Goal: Task Accomplishment & Management: Manage account settings

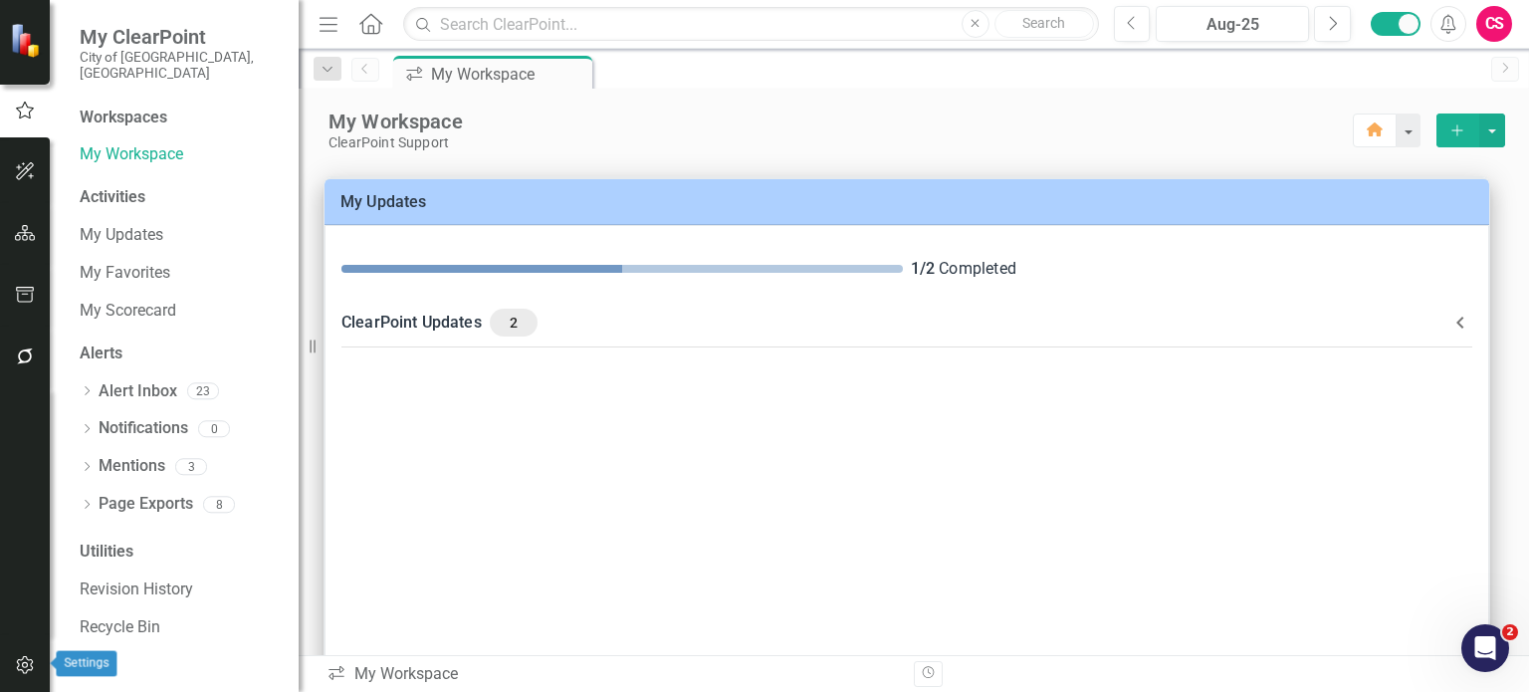
click at [24, 668] on icon "button" at bounding box center [24, 665] width 17 height 18
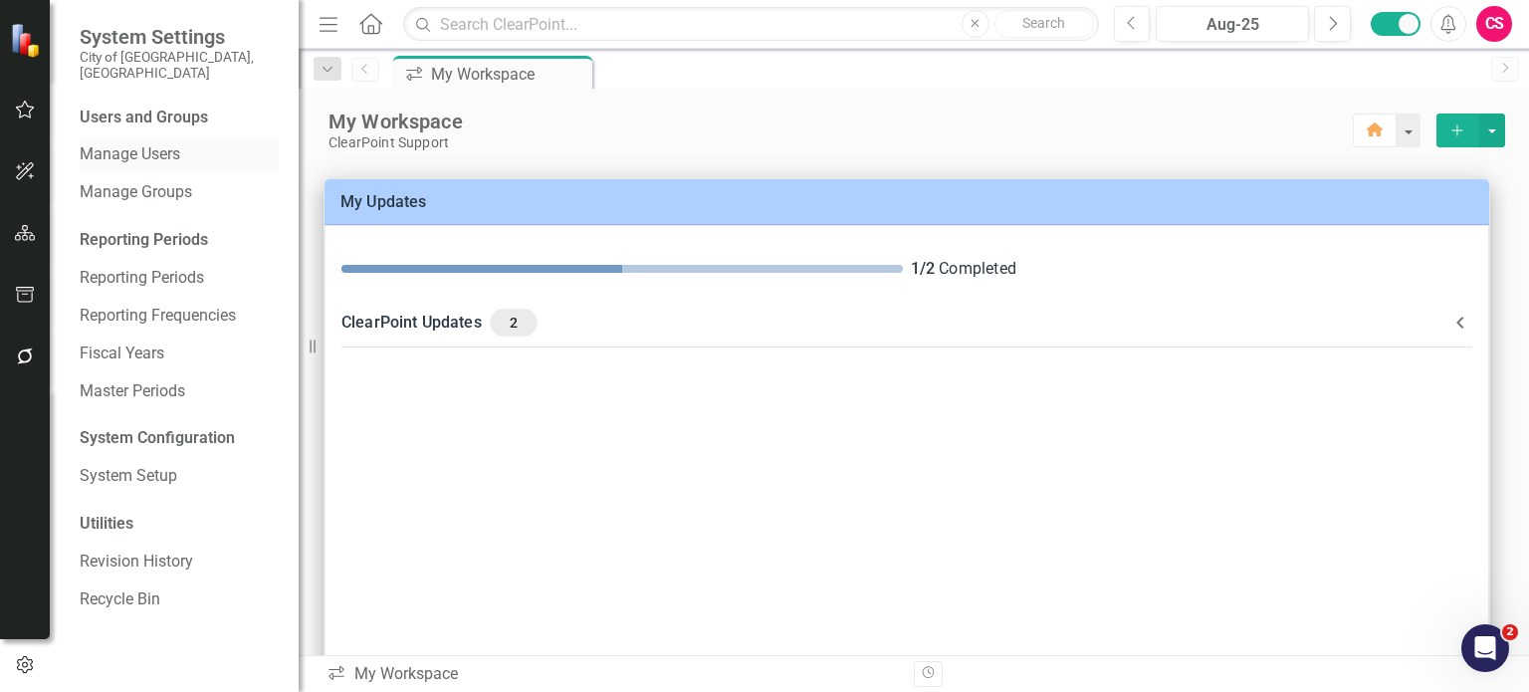
click at [168, 143] on link "Manage Users" at bounding box center [179, 154] width 199 height 23
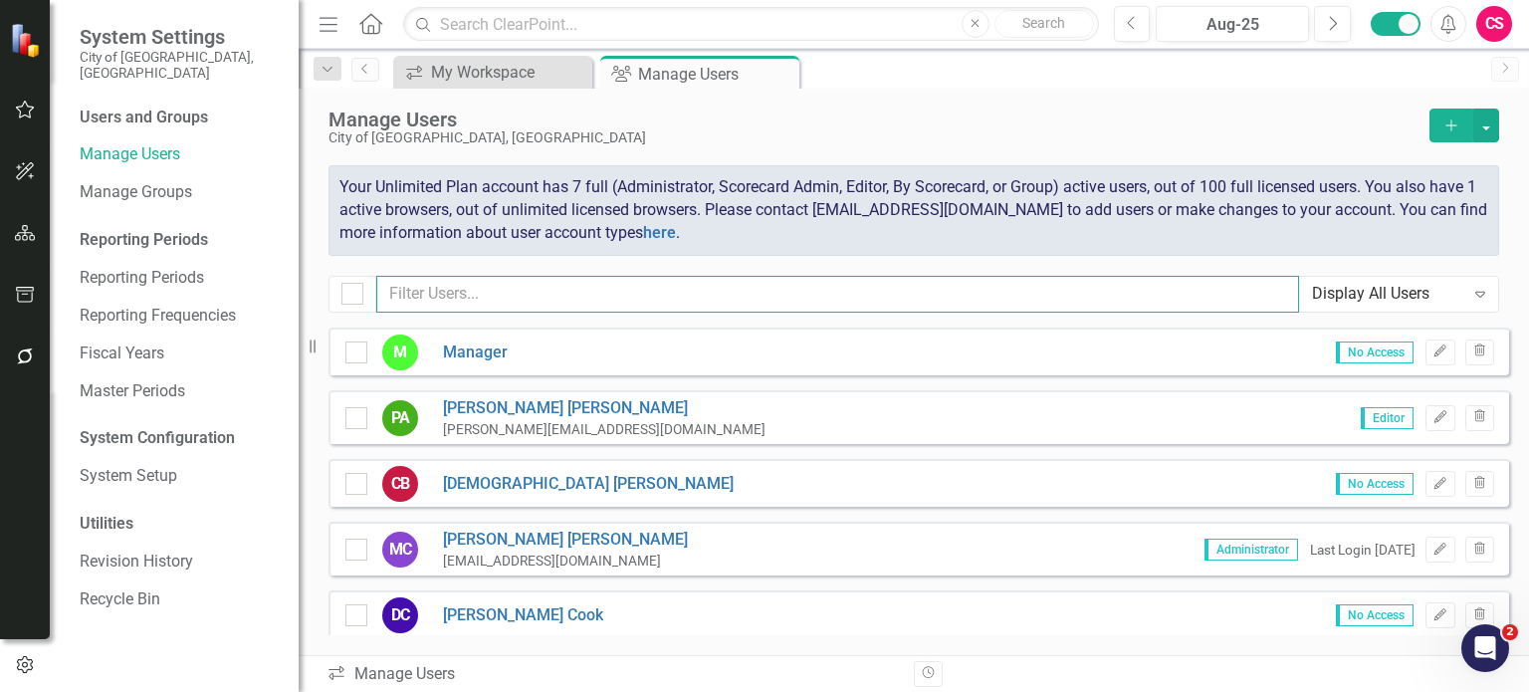
click at [687, 286] on input "text" at bounding box center [837, 294] width 923 height 37
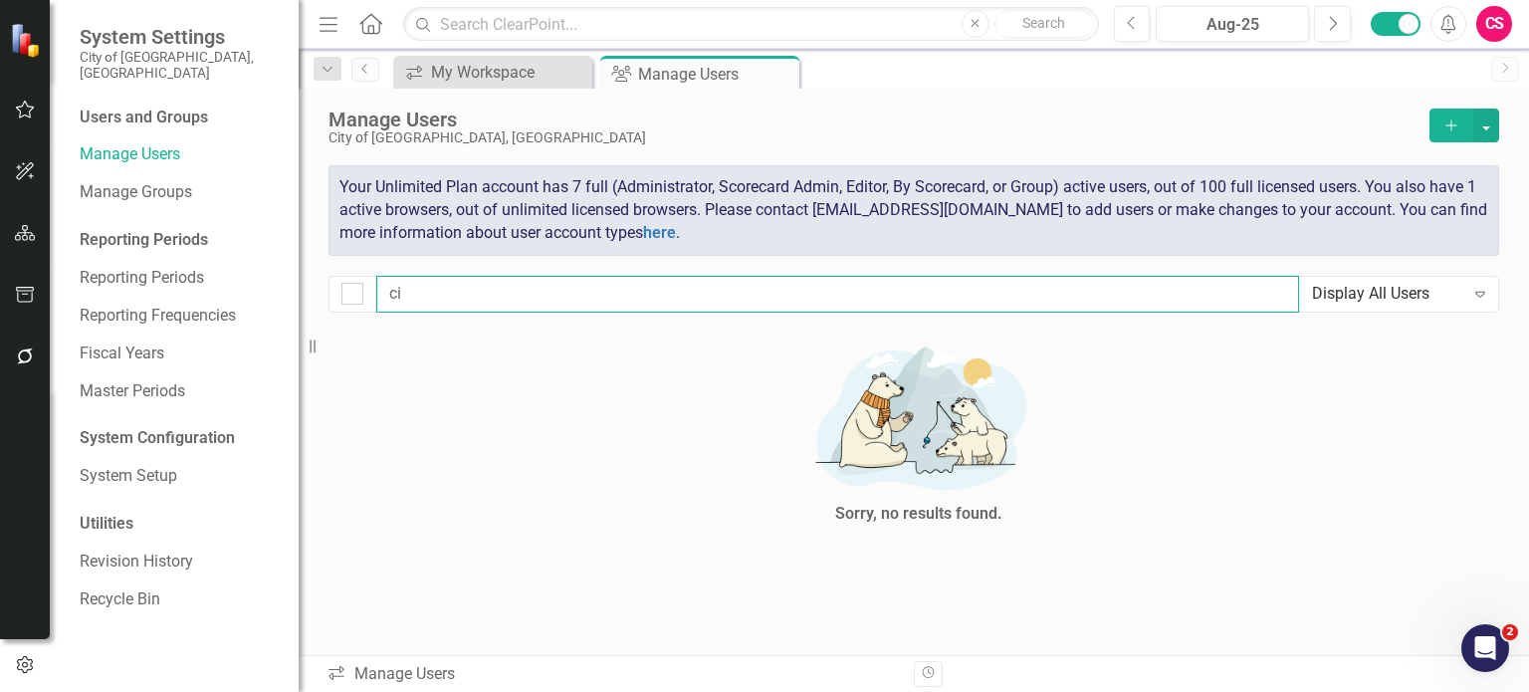
type input "c"
checkbox input "false"
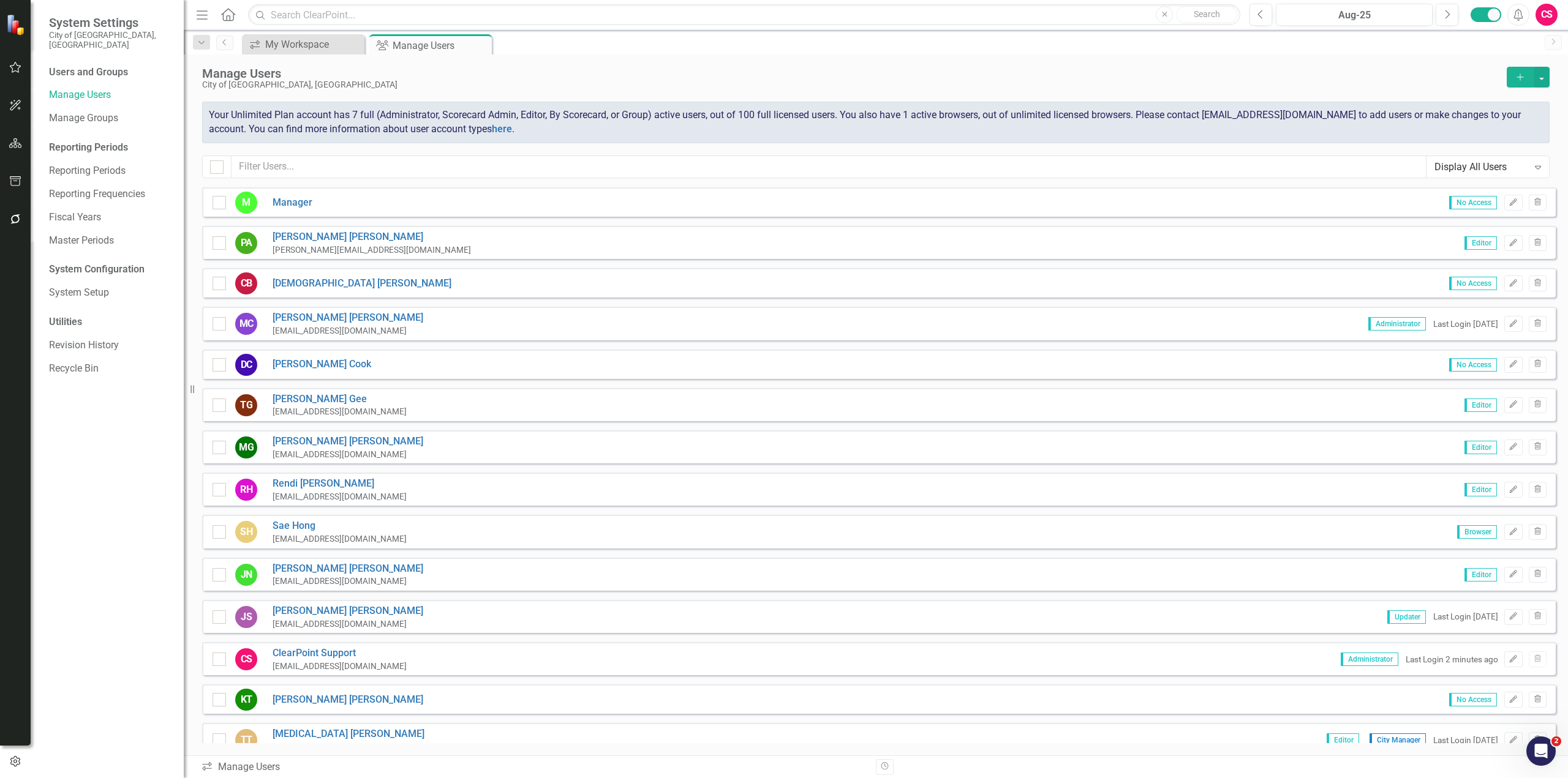
click at [940, 17] on div "CS" at bounding box center [1546, 15] width 22 height 22
click at [940, 151] on link "icon.portal Success Portal" at bounding box center [1508, 153] width 97 height 23
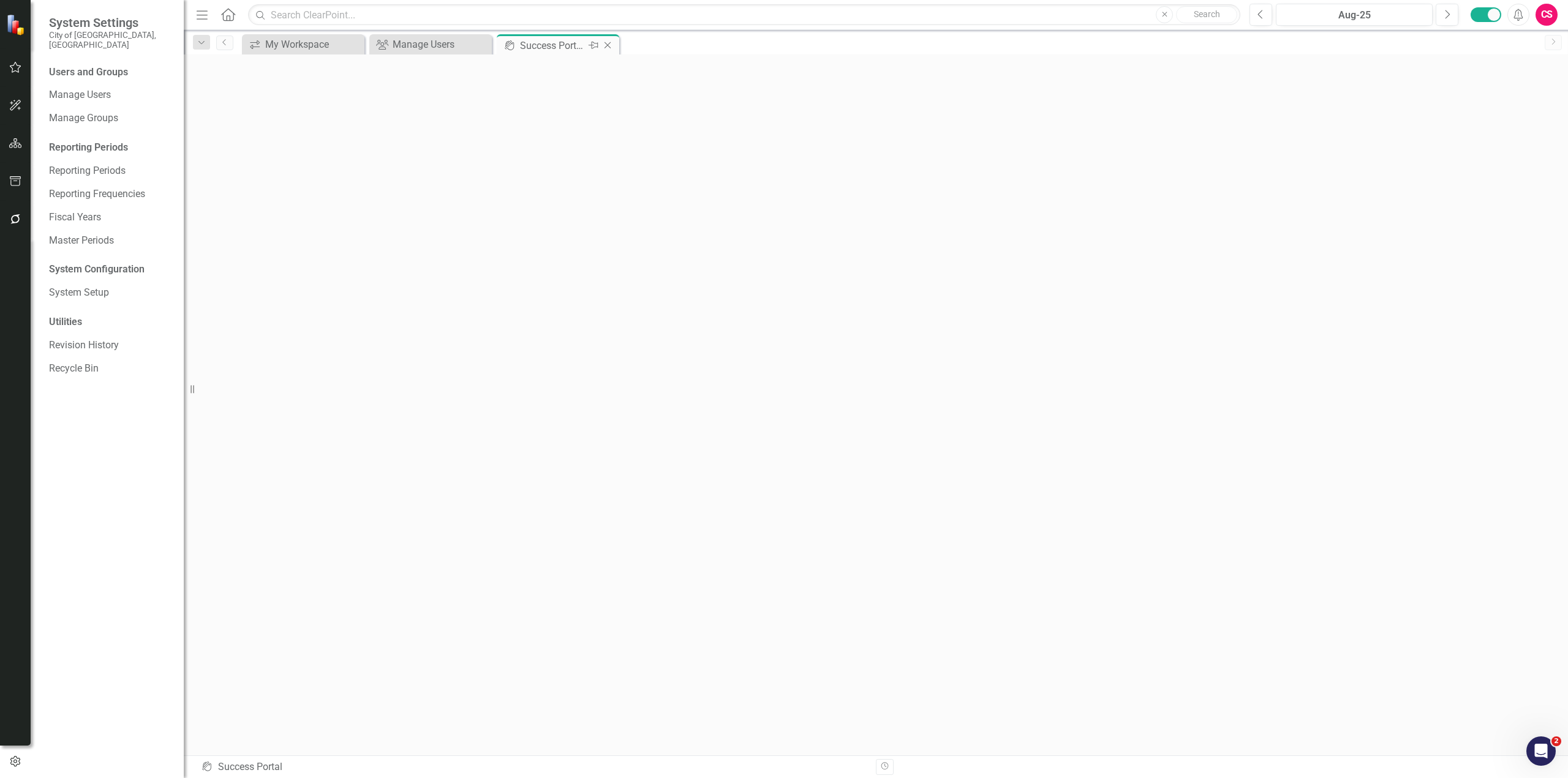
click at [612, 49] on icon "Close" at bounding box center [607, 46] width 12 height 10
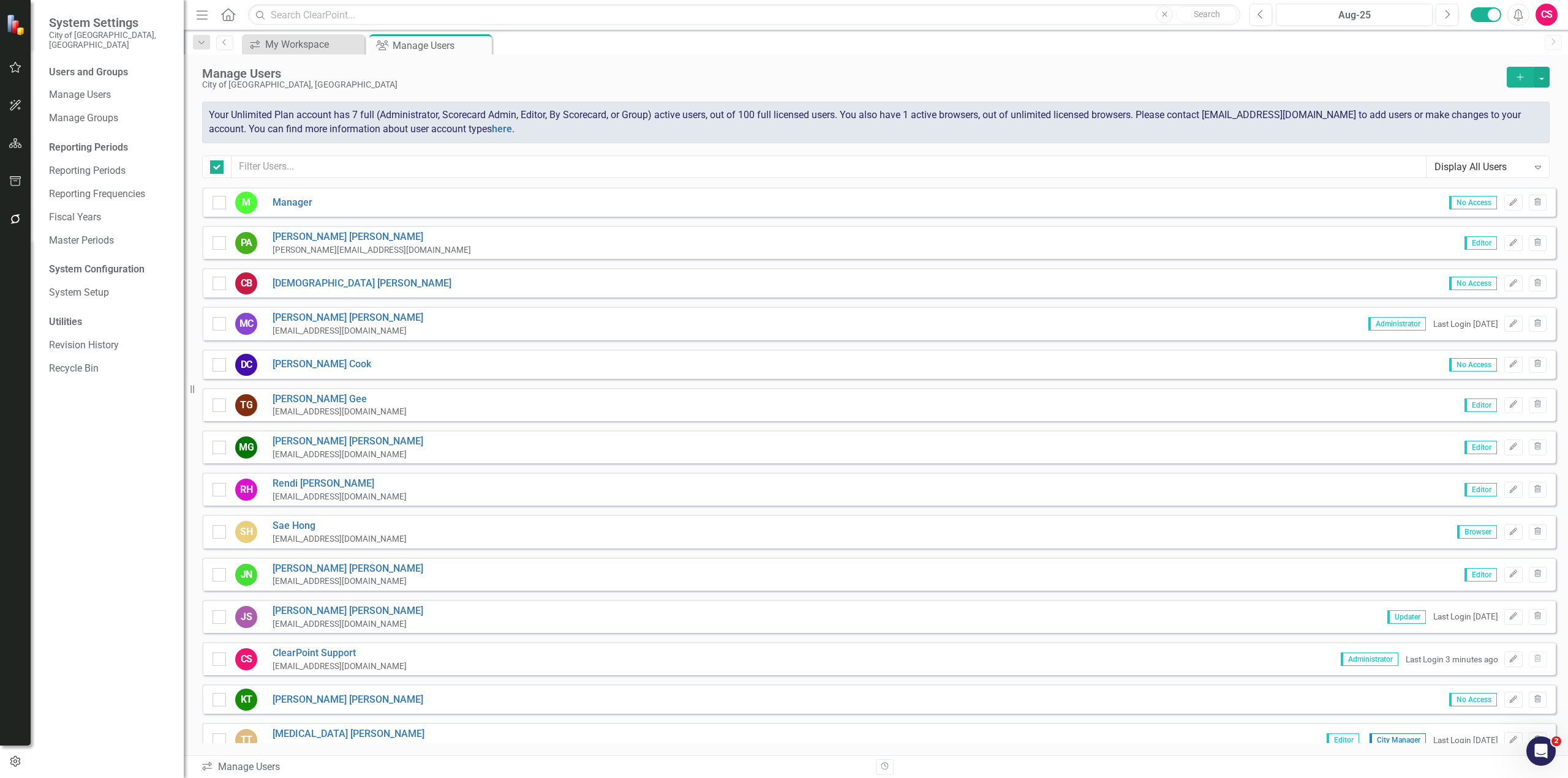
checkbox input "false"
click at [482, 44] on icon at bounding box center [480, 46] width 7 height 7
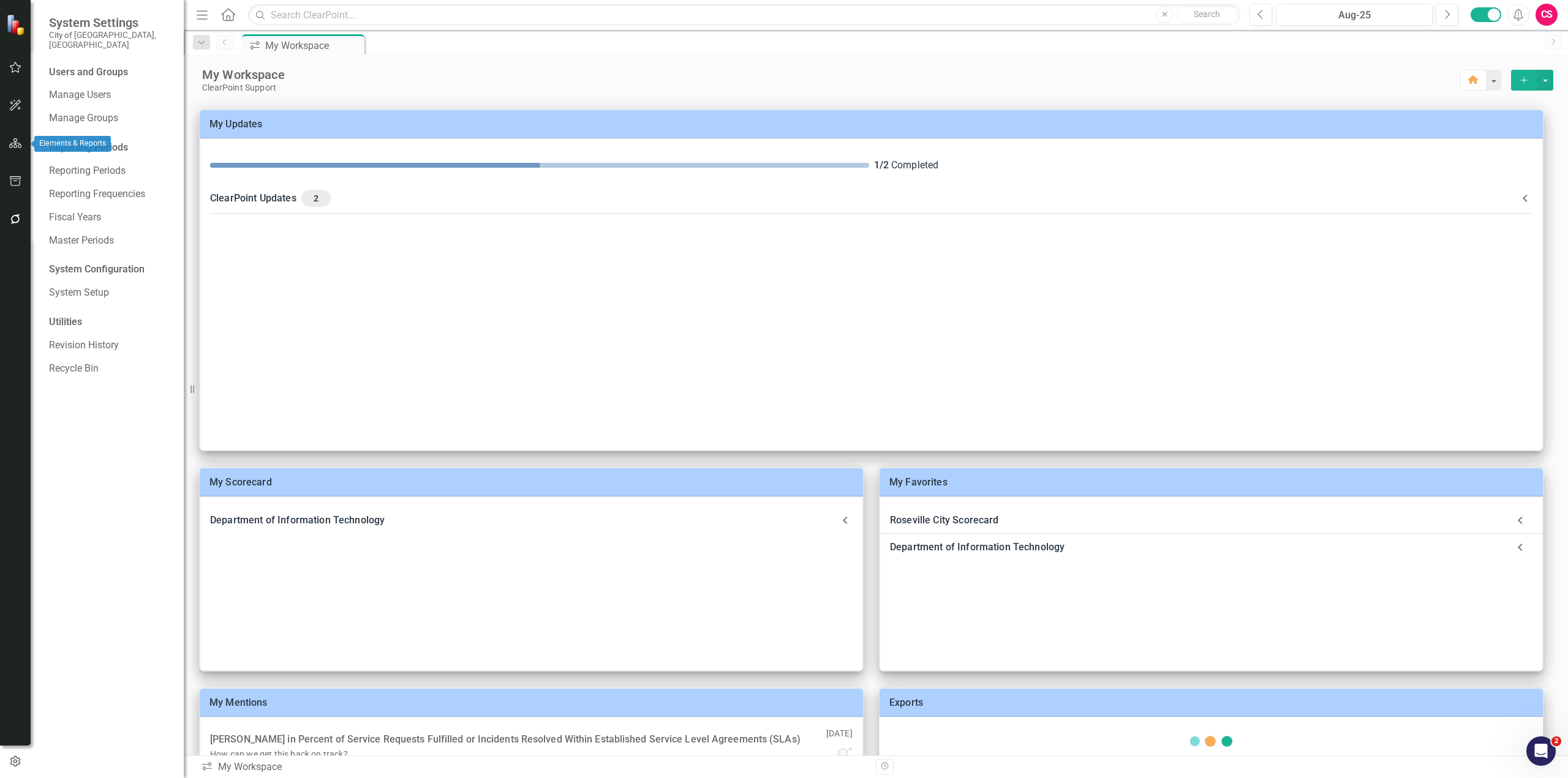
click at [11, 137] on button "button" at bounding box center [15, 144] width 28 height 26
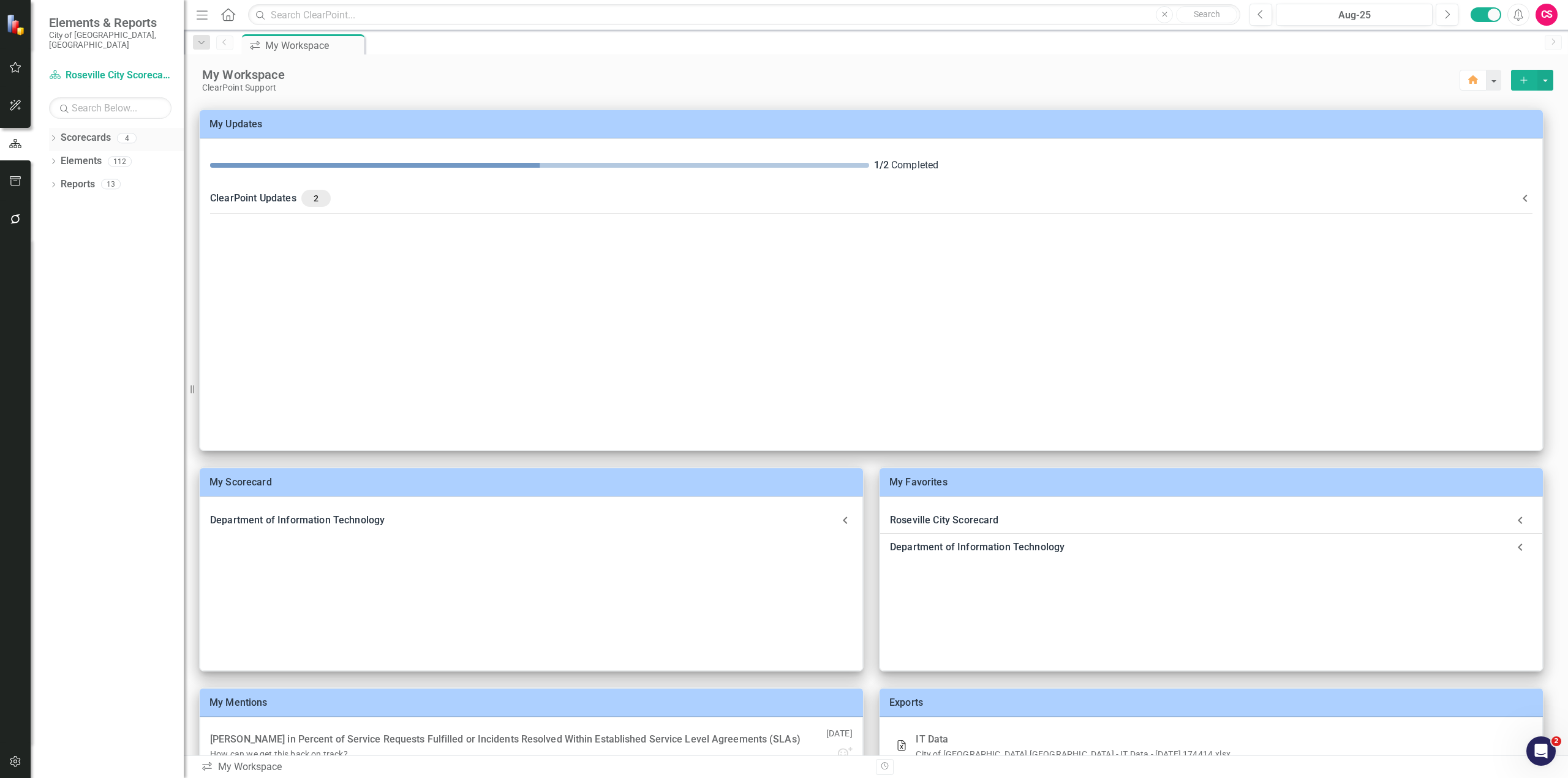
click at [52, 136] on icon "Dropdown" at bounding box center [54, 139] width 9 height 7
click at [87, 154] on link "Roseville City Scorecard" at bounding box center [125, 161] width 116 height 14
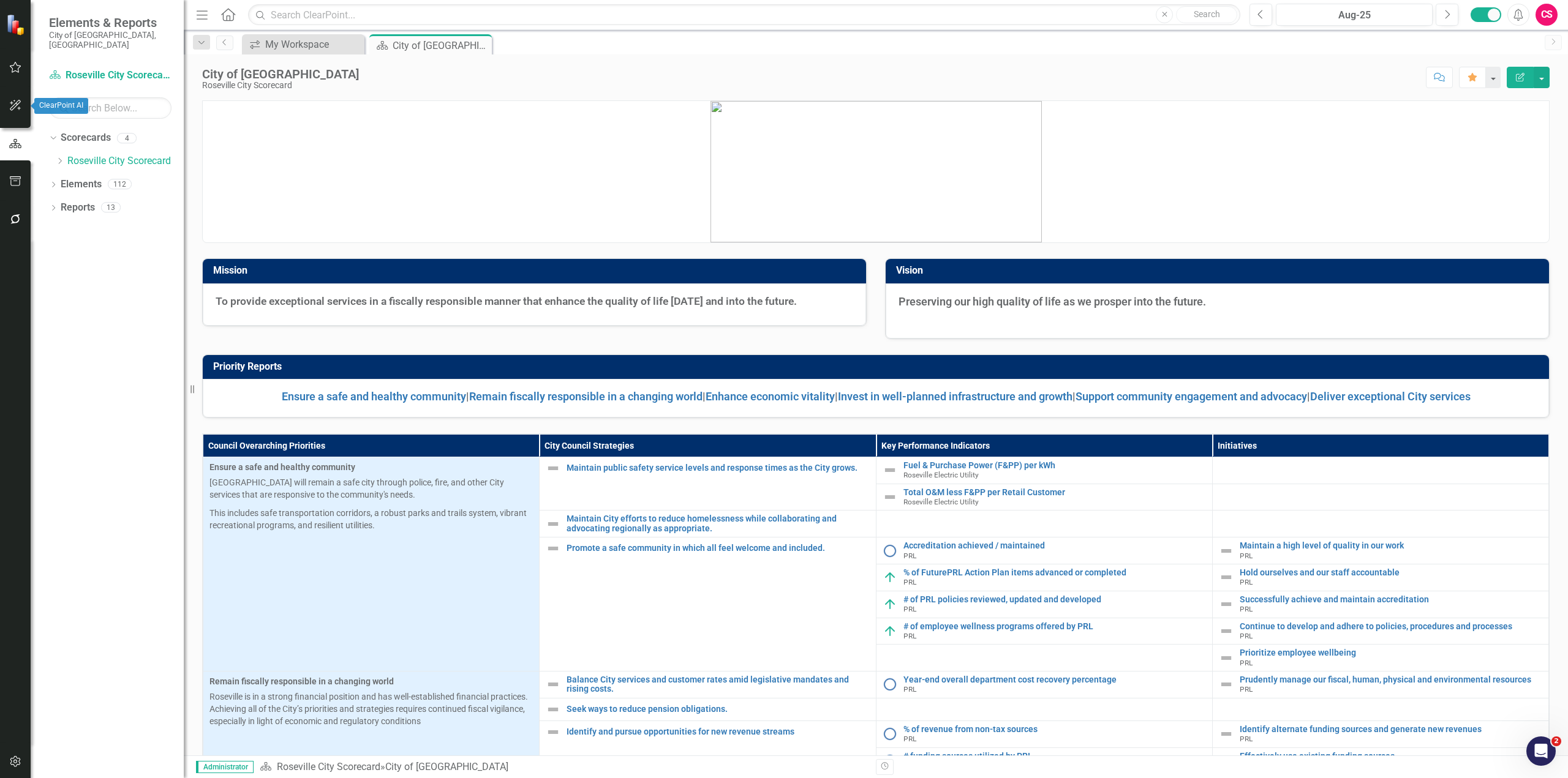
click at [11, 105] on icon "button" at bounding box center [15, 105] width 13 height 10
click at [94, 88] on link "AI Assistants" at bounding box center [110, 95] width 122 height 14
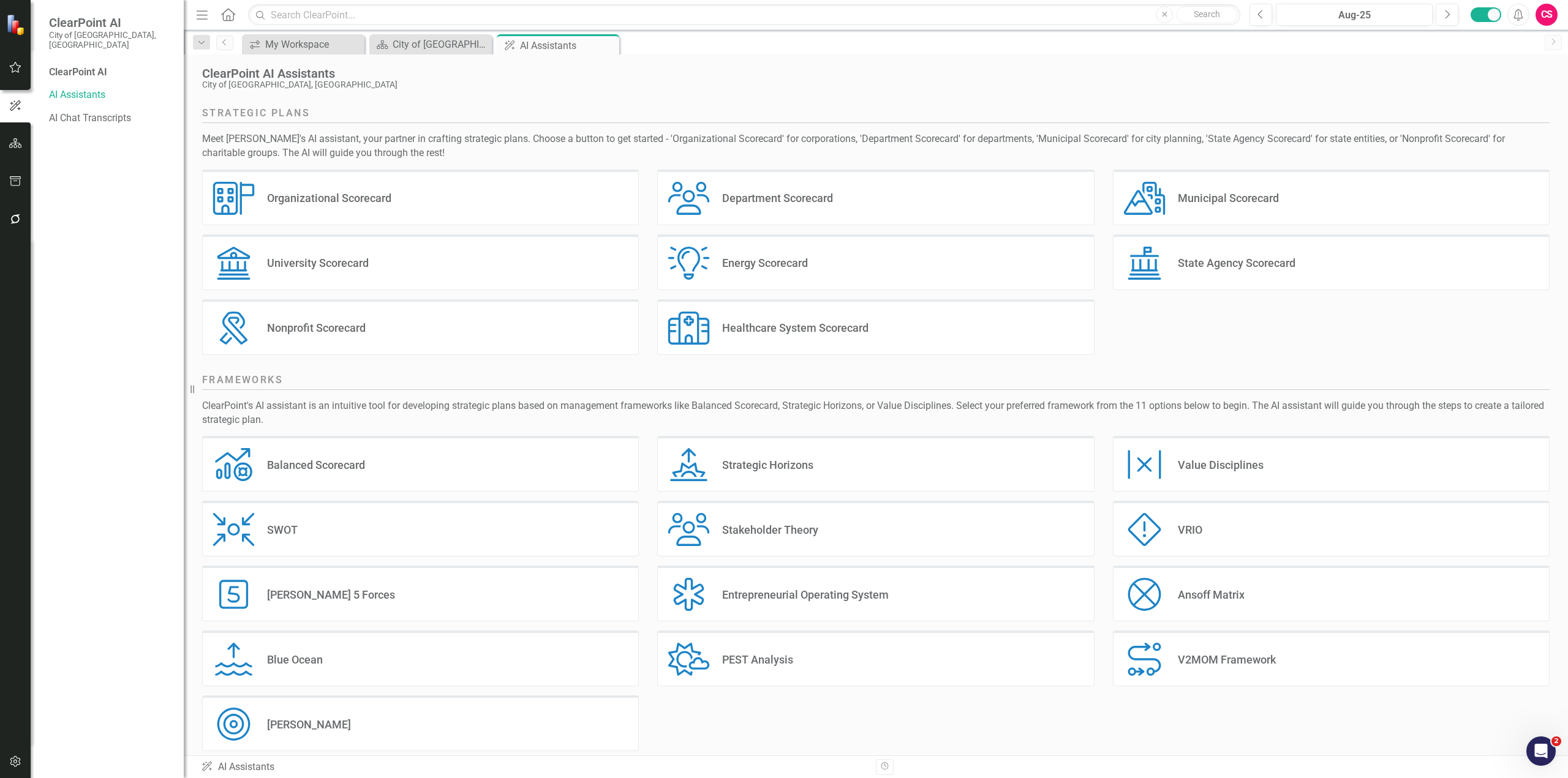
click at [940, 204] on div "Municipal Scorecard" at bounding box center [1228, 198] width 101 height 14
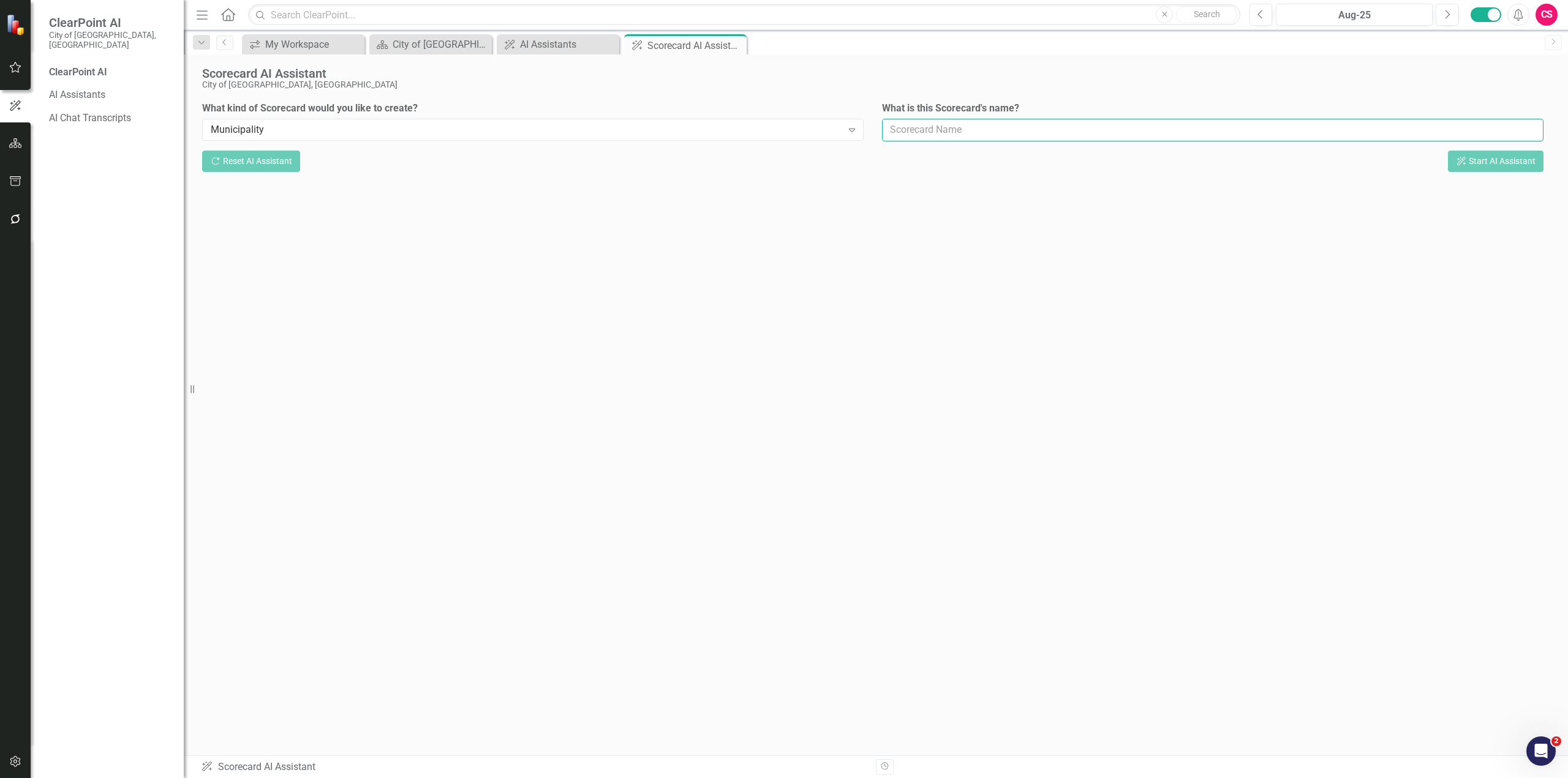
click at [940, 135] on input "What is this Scorecard's name?" at bounding box center [1212, 130] width 662 height 23
click at [925, 132] on input "What is this Scorecard's name?" at bounding box center [1212, 130] width 662 height 23
type input "Public Works"
click at [940, 163] on button "ClearPoint AI Start AI Assistant" at bounding box center [1495, 161] width 95 height 22
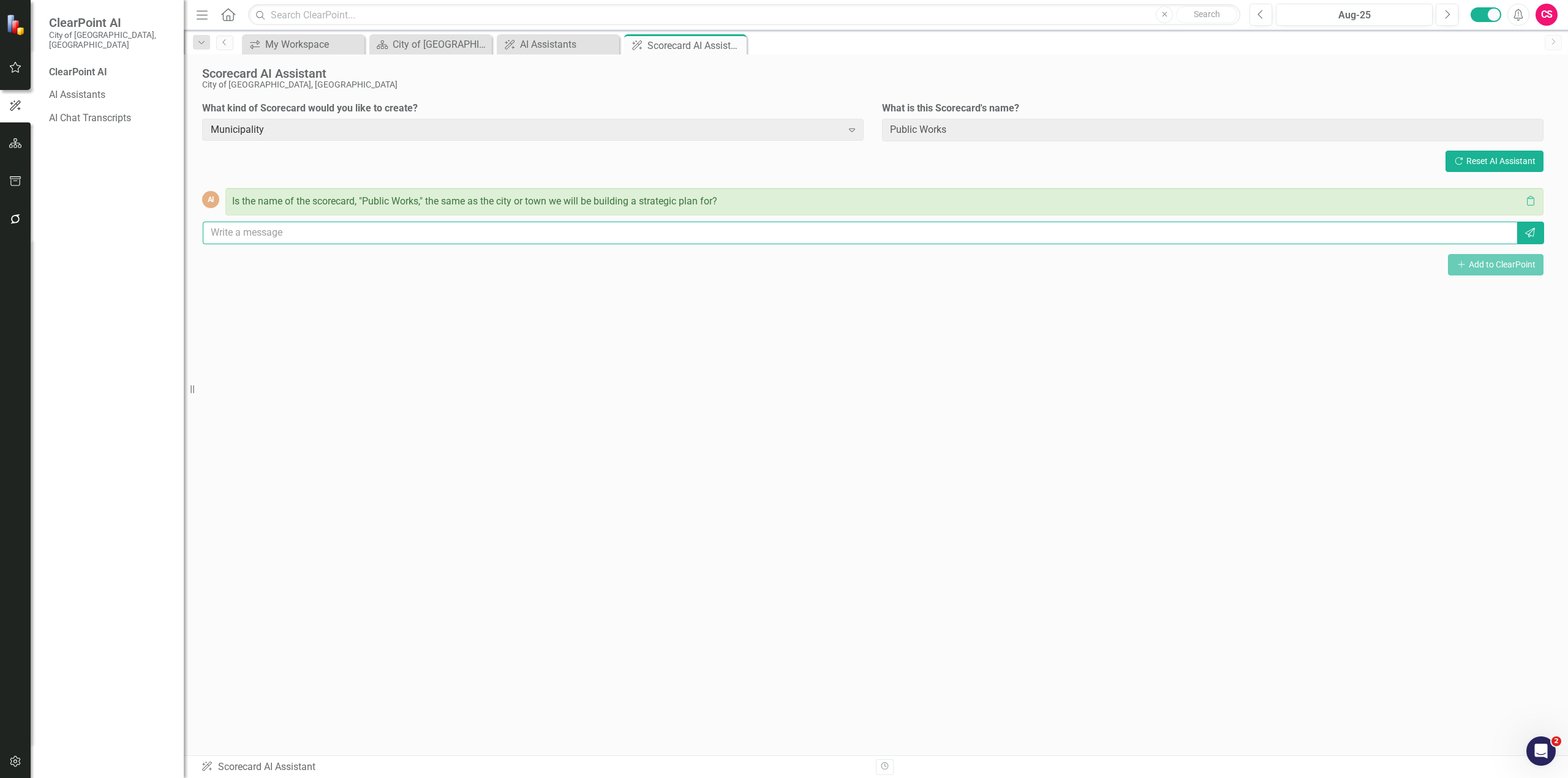
click at [419, 238] on input "text" at bounding box center [860, 232] width 1314 height 23
type input "Public Works at the [GEOGRAPHIC_DATA], [GEOGRAPHIC_DATA]"
click at [940, 239] on button "Send" at bounding box center [1530, 232] width 28 height 23
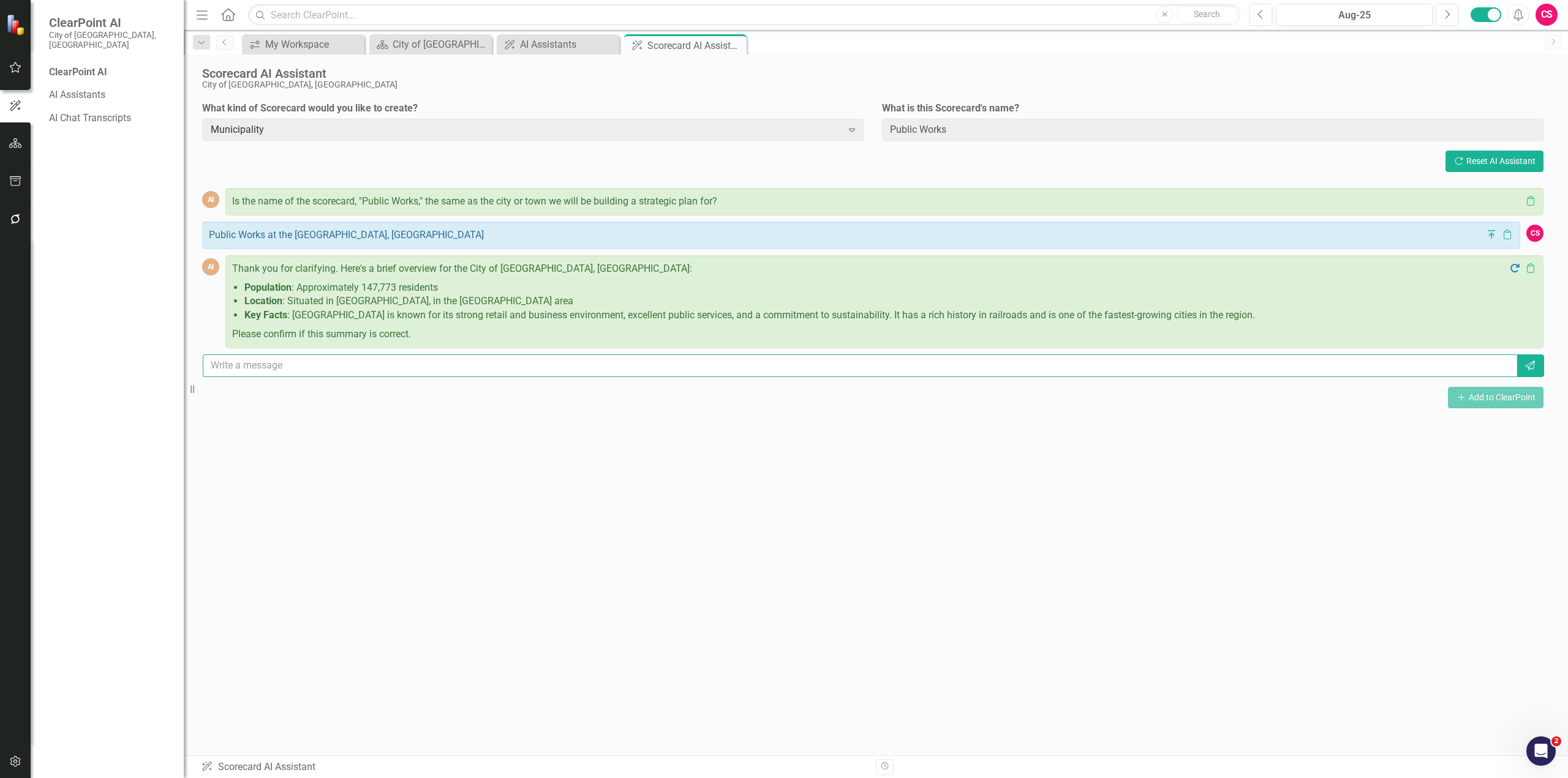
click at [347, 364] on input "text" at bounding box center [860, 365] width 1314 height 23
type input "Yes, that's correct."
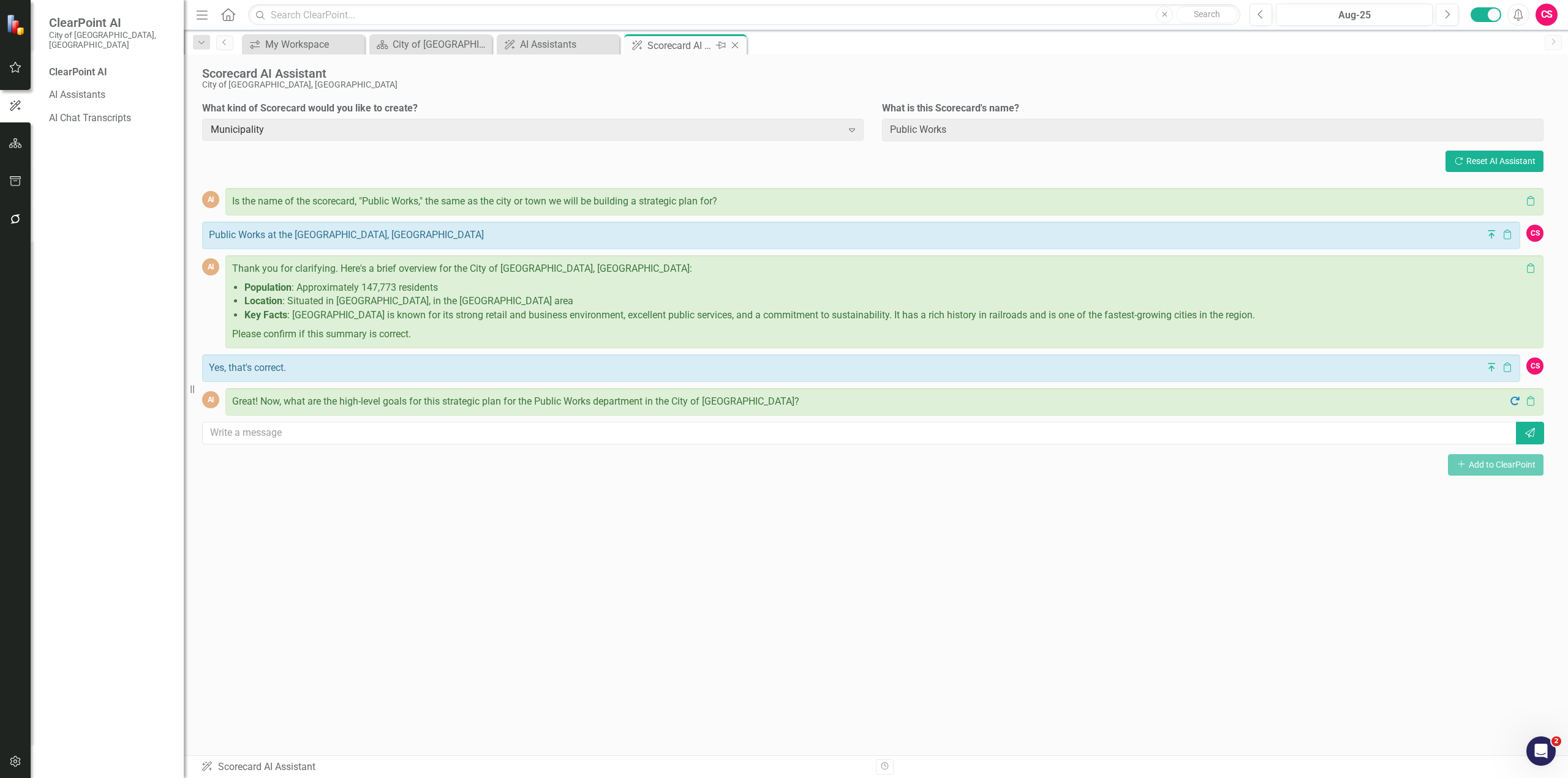
click at [734, 46] on icon "Close" at bounding box center [735, 46] width 12 height 10
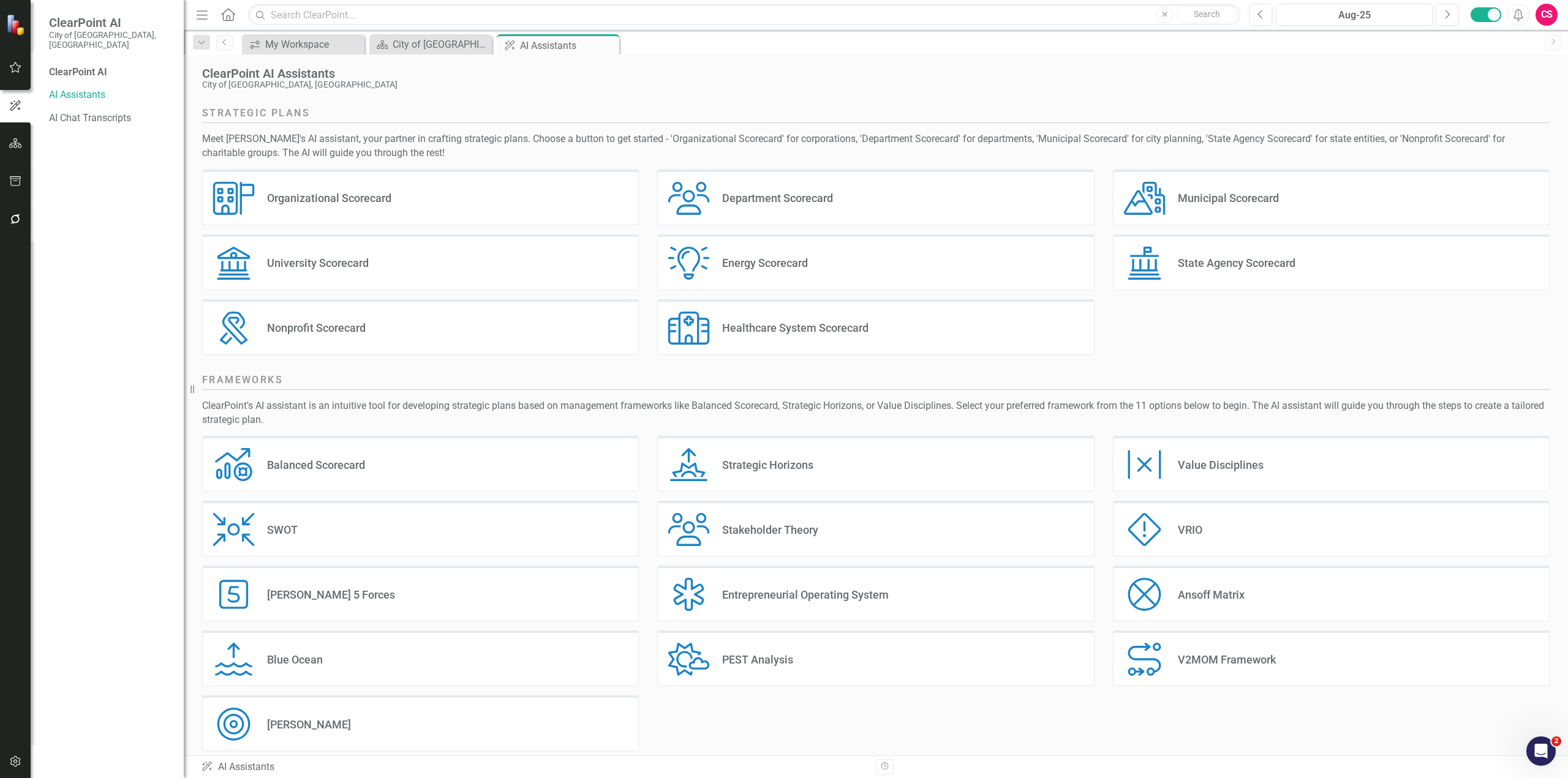
click at [786, 199] on div "Department Scorecard" at bounding box center [777, 198] width 111 height 14
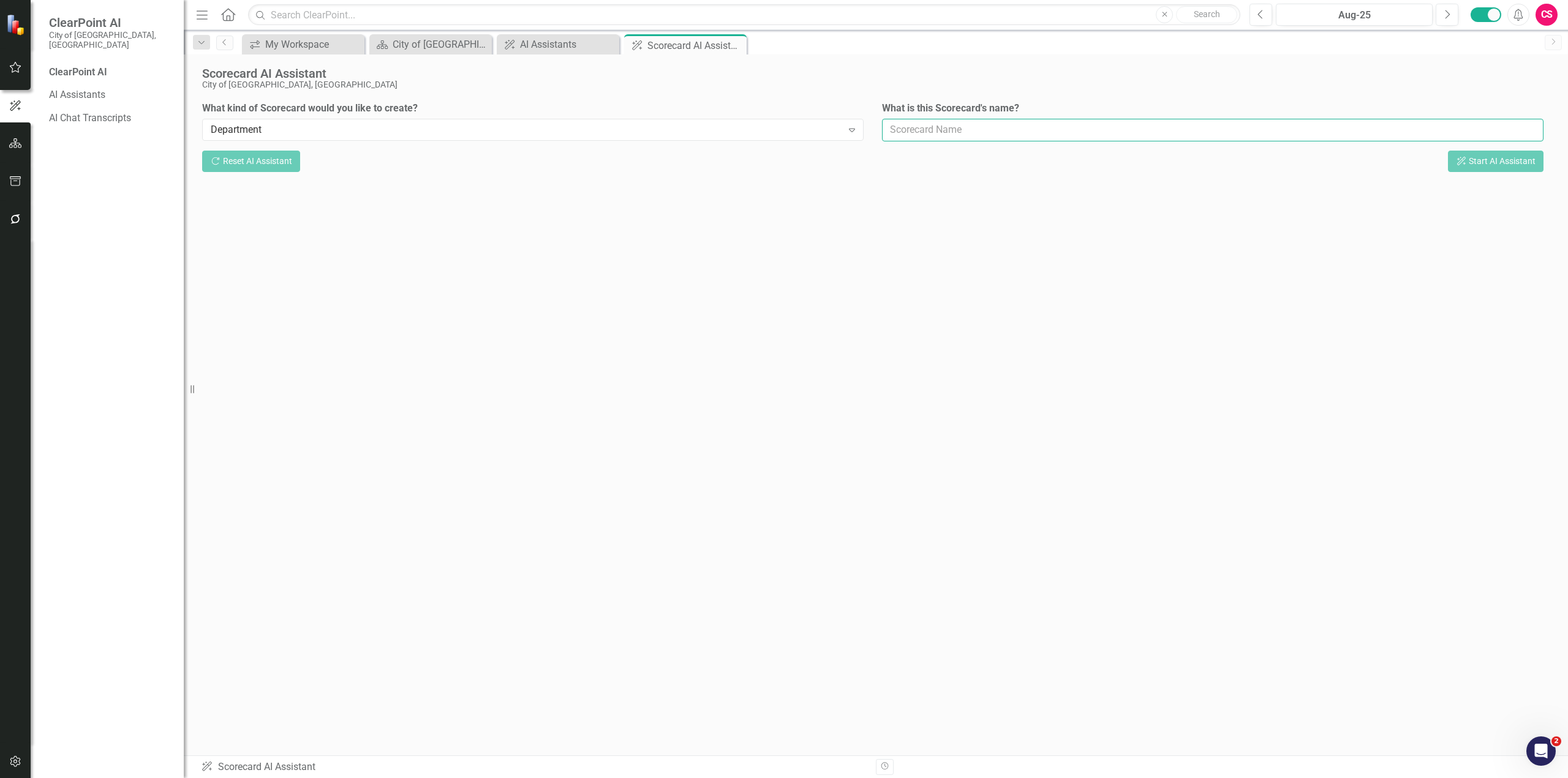
click at [940, 130] on input "What is this Scorecard's name?" at bounding box center [1212, 130] width 662 height 23
click at [422, 48] on div "City of [GEOGRAPHIC_DATA]" at bounding box center [433, 44] width 81 height 15
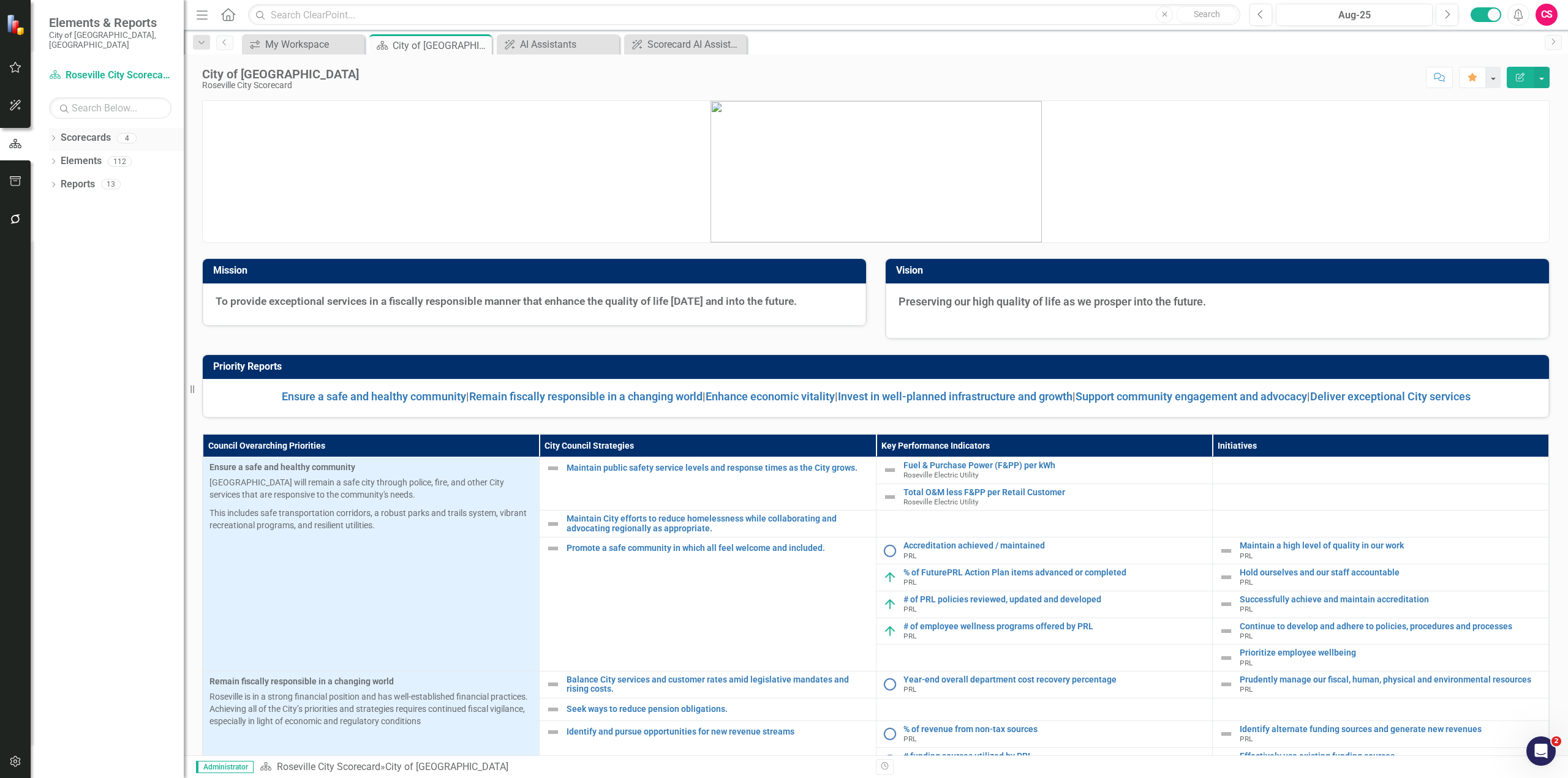
click at [52, 135] on div "Dropdown" at bounding box center [54, 140] width 9 height 10
click at [62, 158] on icon at bounding box center [60, 161] width 3 height 6
click at [12, 425] on icon "button" at bounding box center [15, 761] width 13 height 10
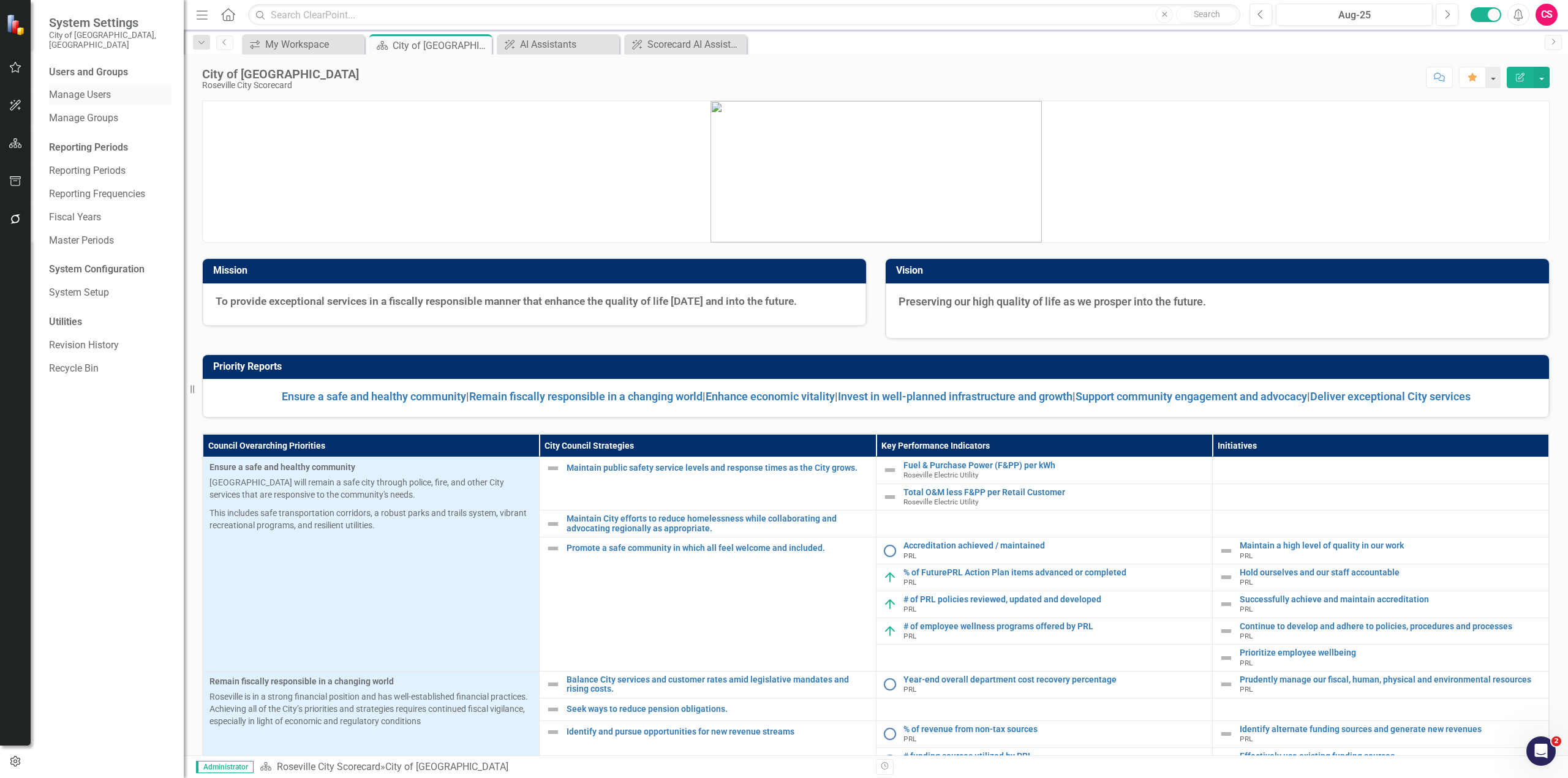
click at [94, 88] on link "Manage Users" at bounding box center [110, 95] width 122 height 14
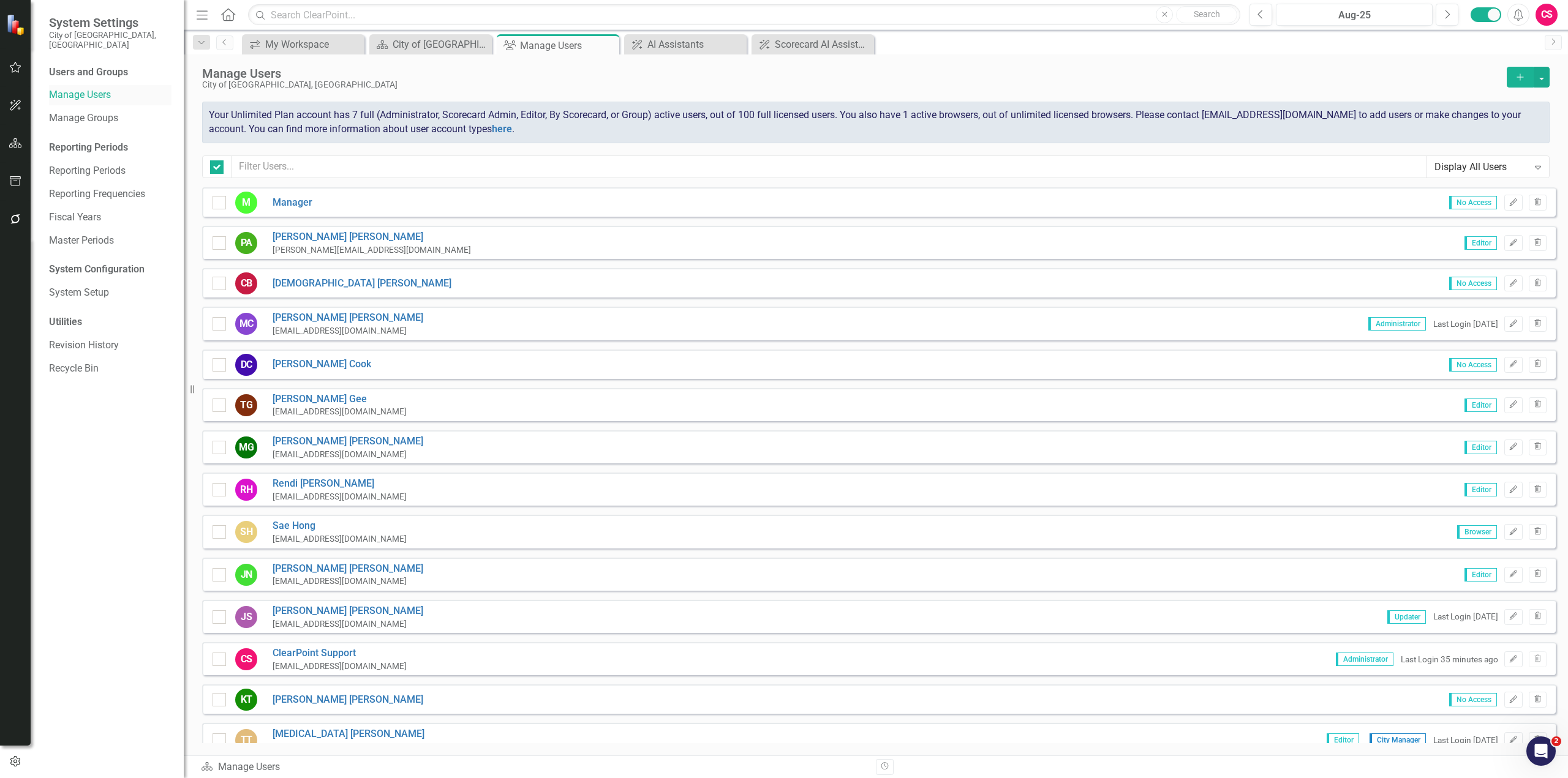
checkbox input "false"
click at [332, 170] on input "text" at bounding box center [829, 167] width 1195 height 23
click at [940, 73] on icon "Add" at bounding box center [1520, 77] width 11 height 9
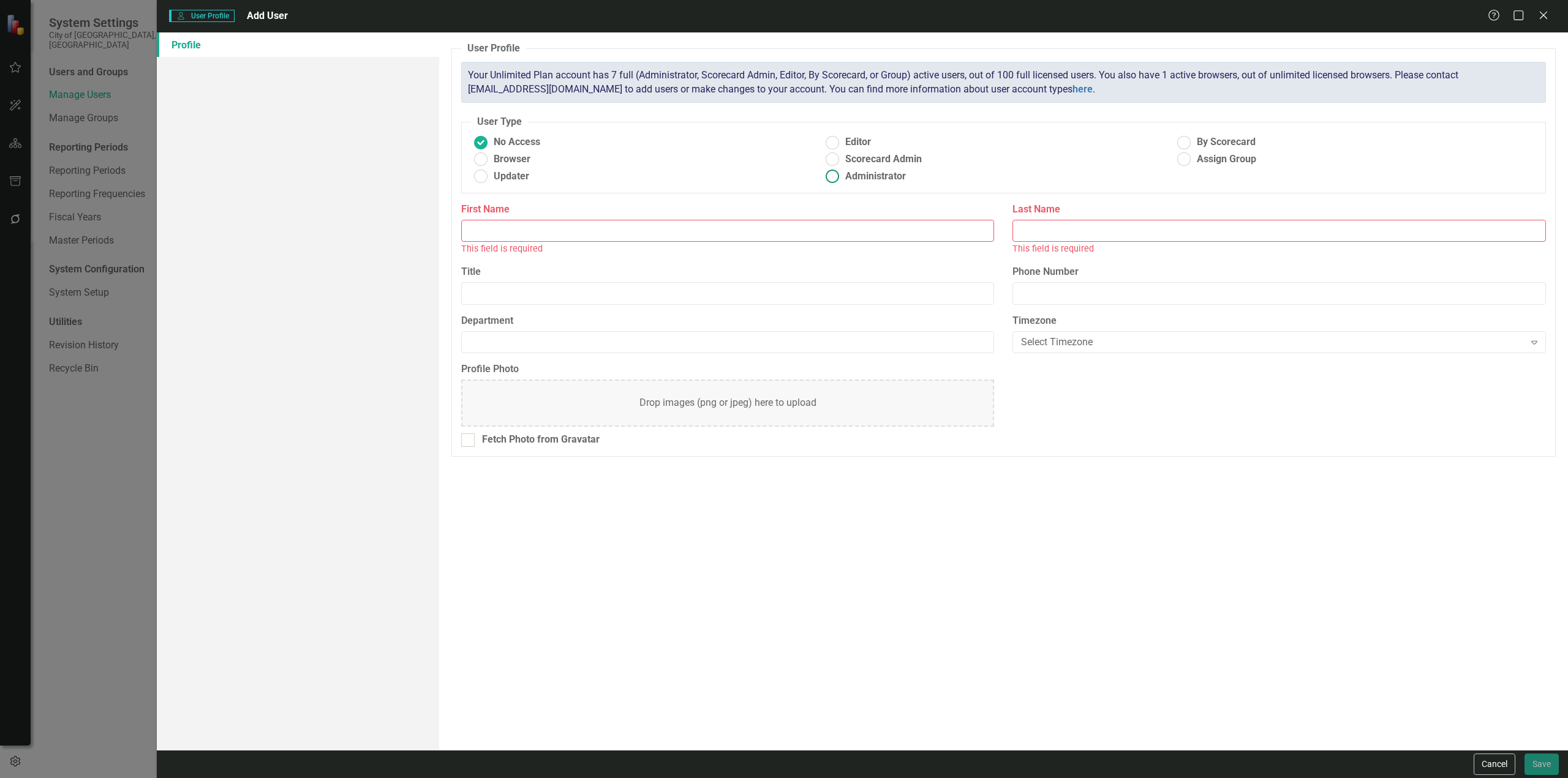
click at [833, 179] on ins at bounding box center [832, 177] width 19 height 19
click at [833, 179] on input "Administrator" at bounding box center [832, 177] width 19 height 19
radio input "true"
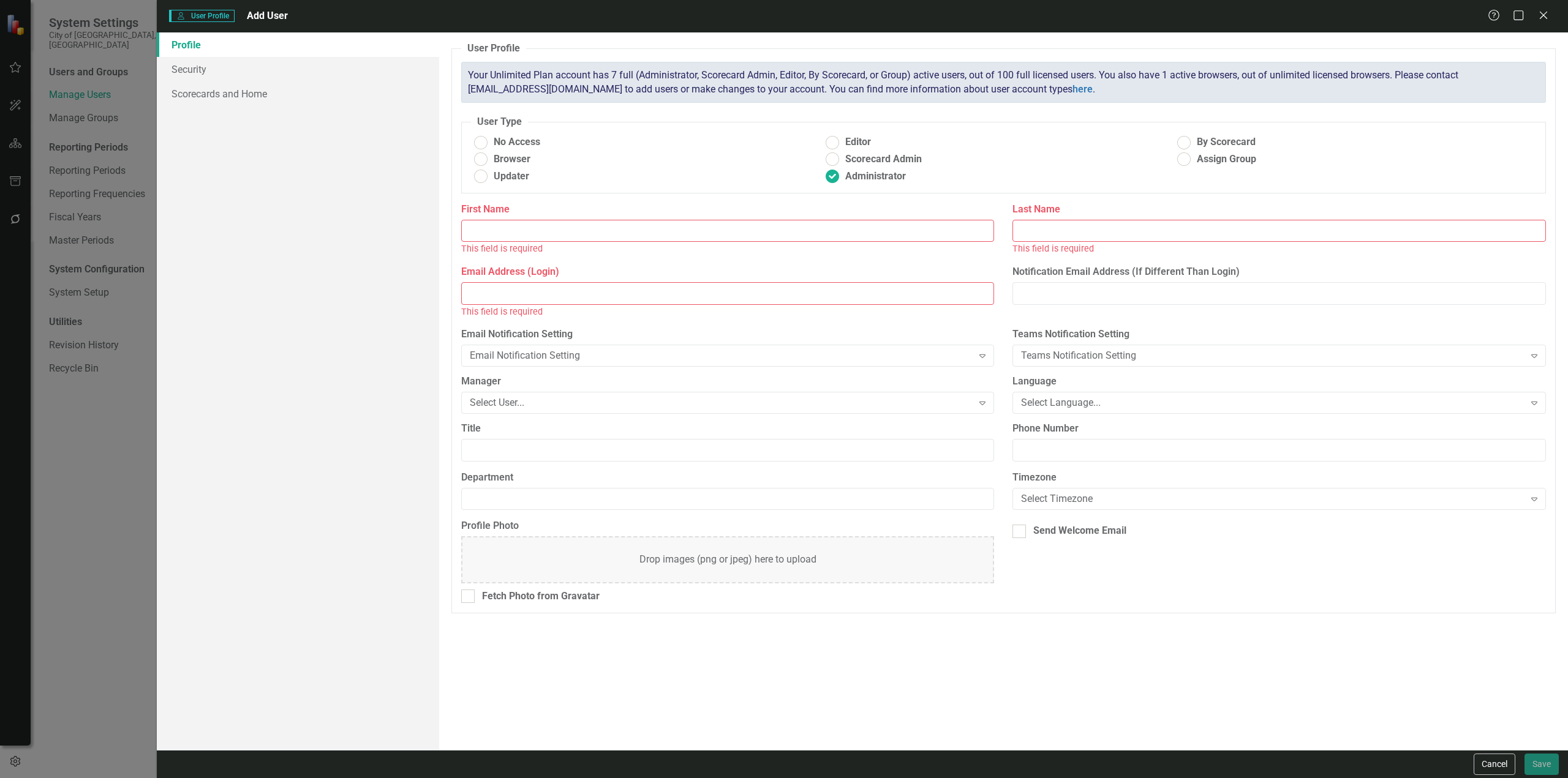
click at [793, 233] on input "First Name" at bounding box center [727, 231] width 534 height 23
type input "[PERSON_NAME]"
click at [508, 293] on input "Email Address (Login)" at bounding box center [727, 293] width 534 height 23
paste input "[EMAIL_ADDRESS][DOMAIN_NAME]"
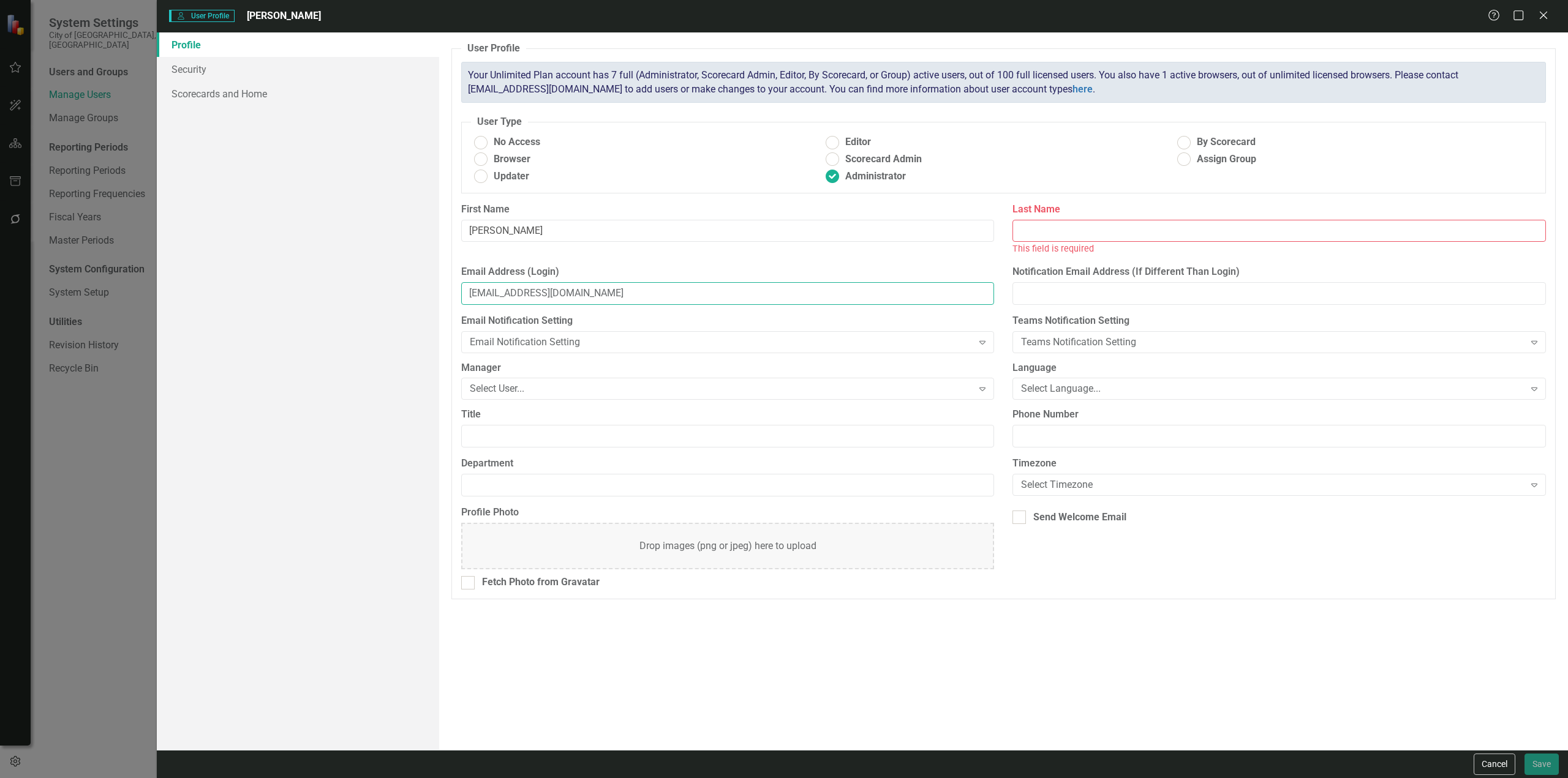
type input "[EMAIL_ADDRESS][DOMAIN_NAME]"
click at [511, 234] on input "[PERSON_NAME]" at bounding box center [727, 231] width 534 height 23
click at [940, 231] on input "Last Name" at bounding box center [1279, 231] width 534 height 23
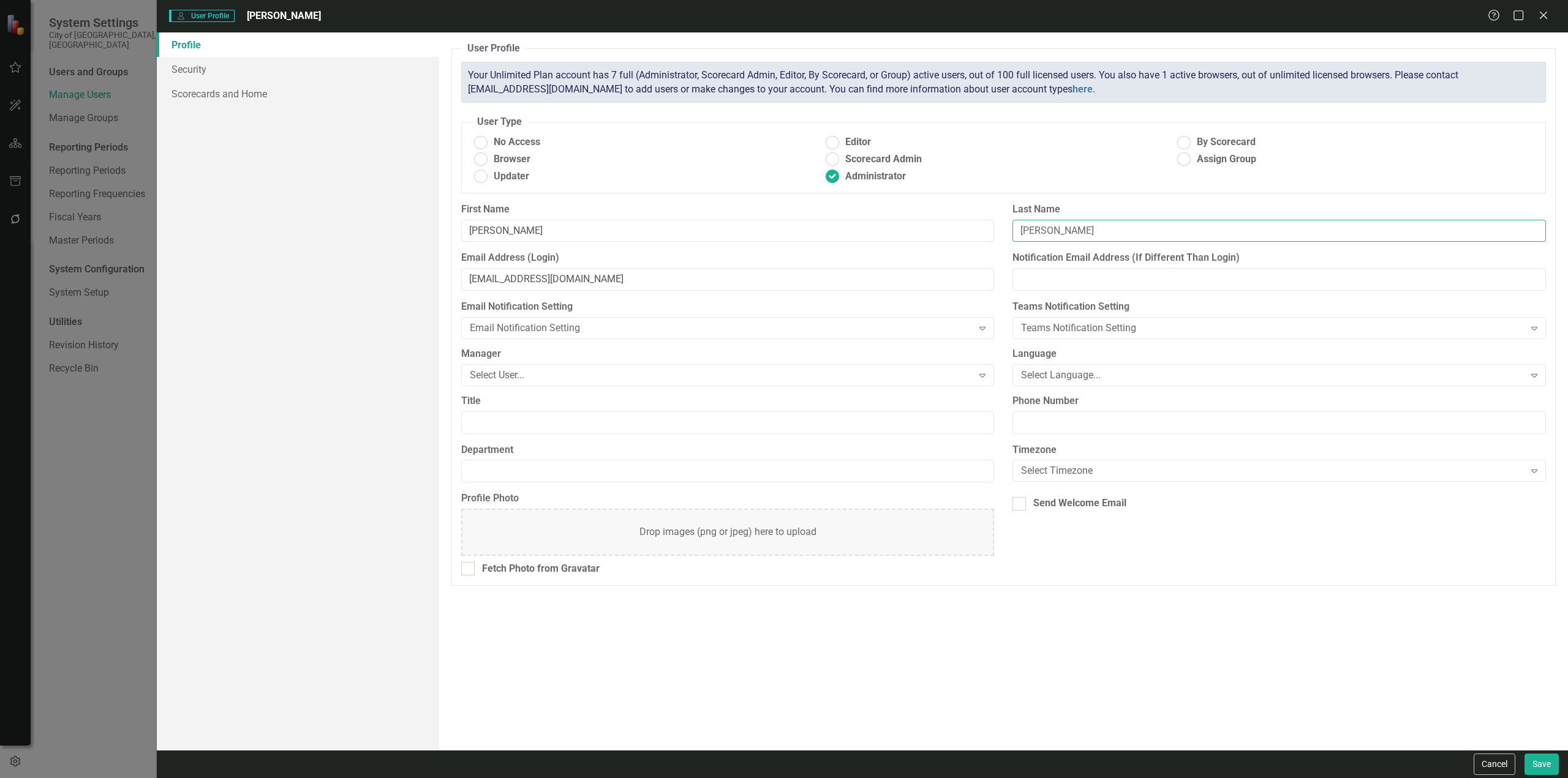
type input "[PERSON_NAME]"
click at [940, 212] on label "First Name" at bounding box center [727, 209] width 534 height 14
click at [940, 220] on input "[PERSON_NAME]" at bounding box center [727, 231] width 534 height 23
click at [940, 202] on label "First Name" at bounding box center [727, 209] width 534 height 14
click at [940, 220] on input "[PERSON_NAME]" at bounding box center [727, 231] width 534 height 23
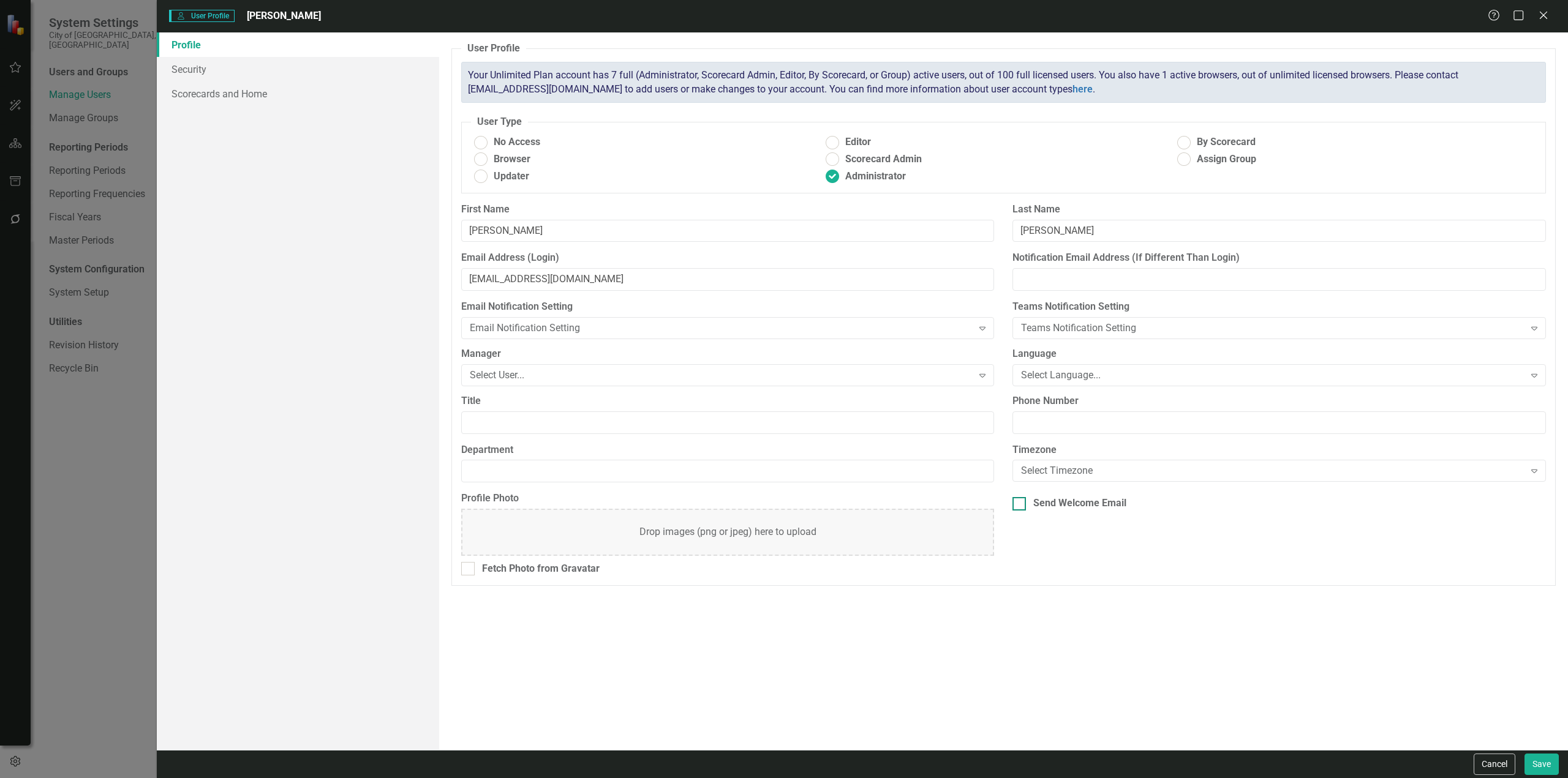
click at [940, 425] on div "Send Welcome Email" at bounding box center [1279, 503] width 534 height 14
click at [940, 425] on input "Send Welcome Email" at bounding box center [1016, 501] width 8 height 8
checkbox input "true"
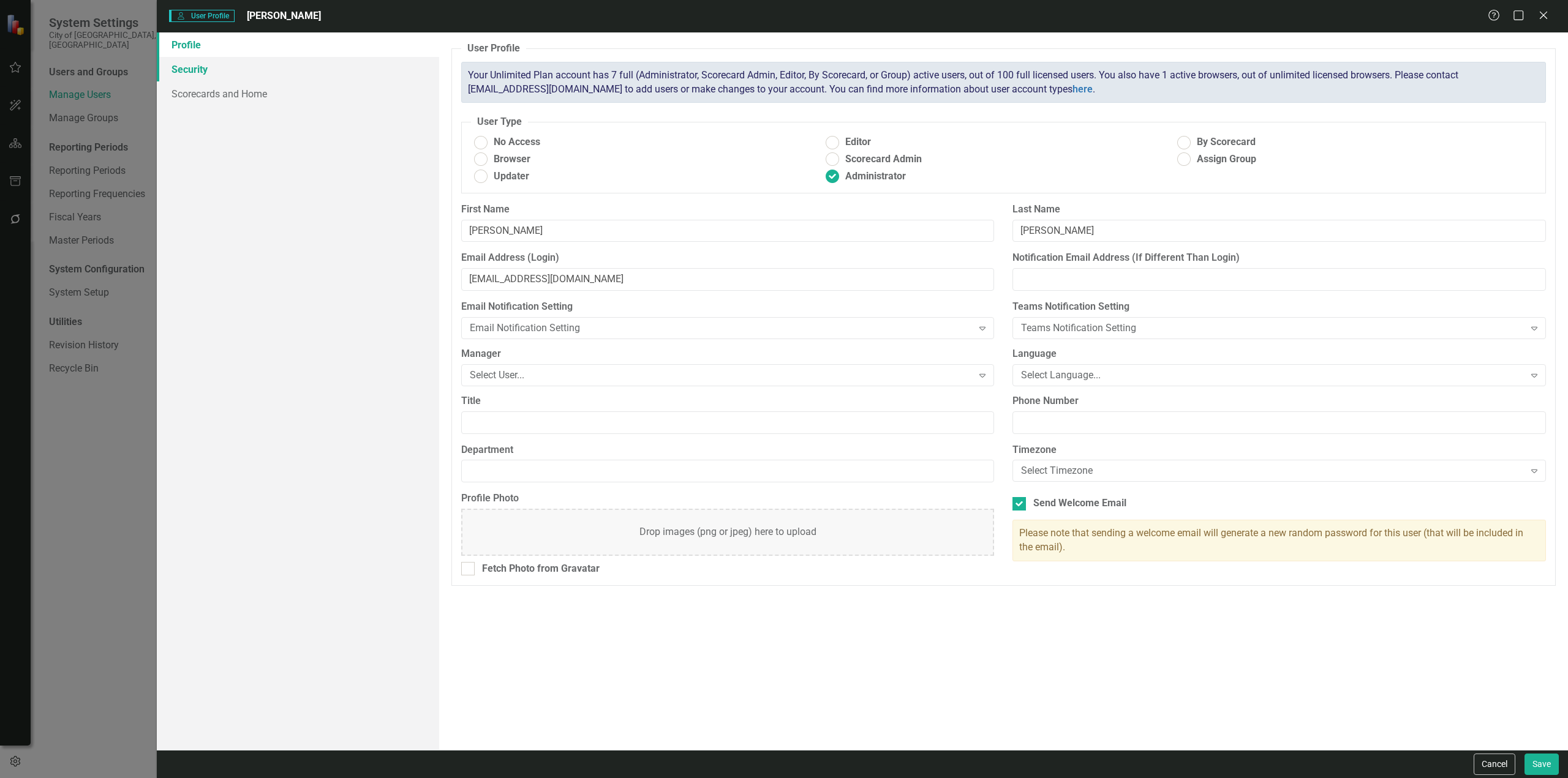
click at [212, 71] on link "Security" at bounding box center [298, 69] width 282 height 25
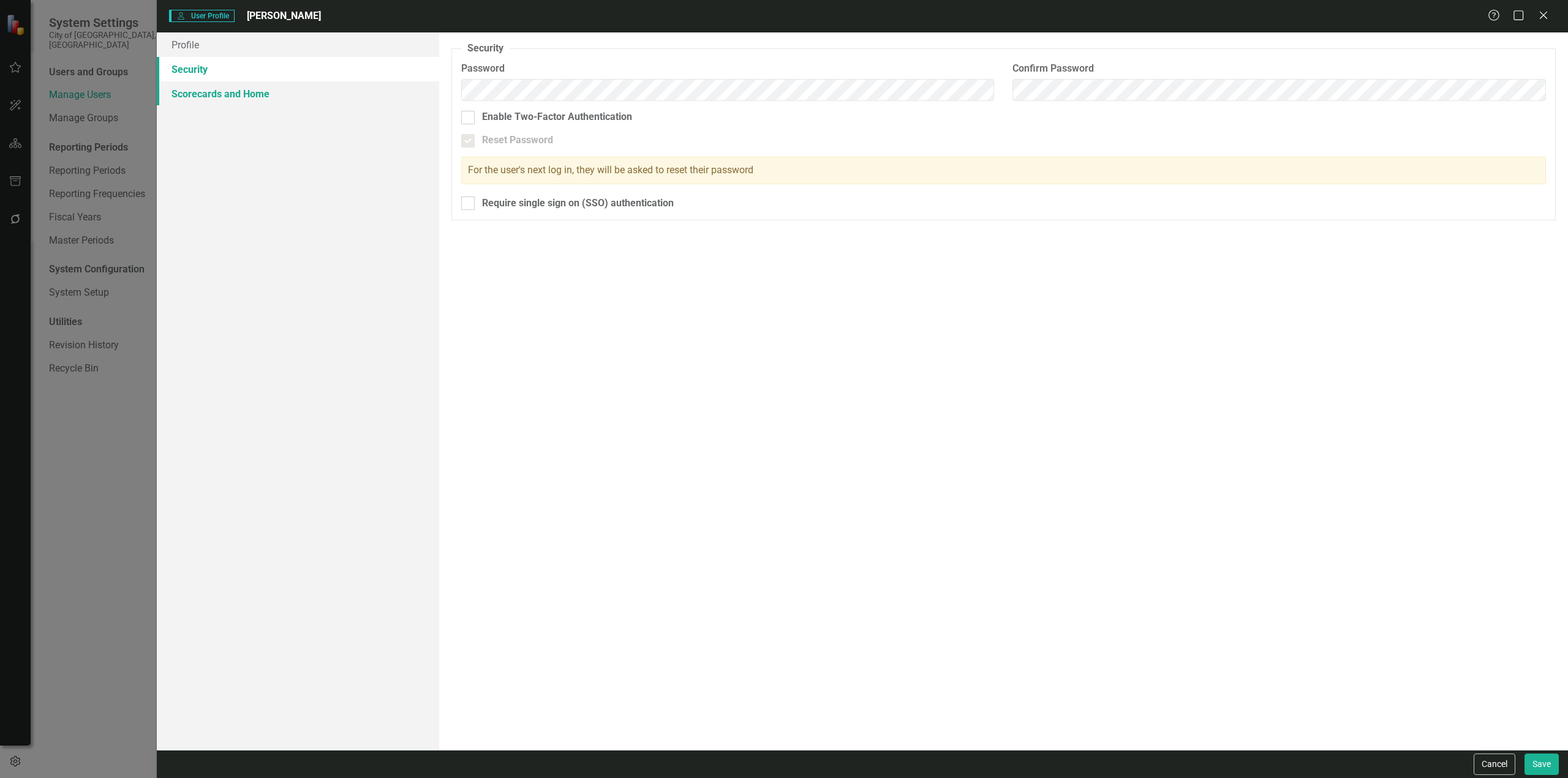
click at [216, 96] on link "Scorecards and Home" at bounding box center [298, 93] width 282 height 25
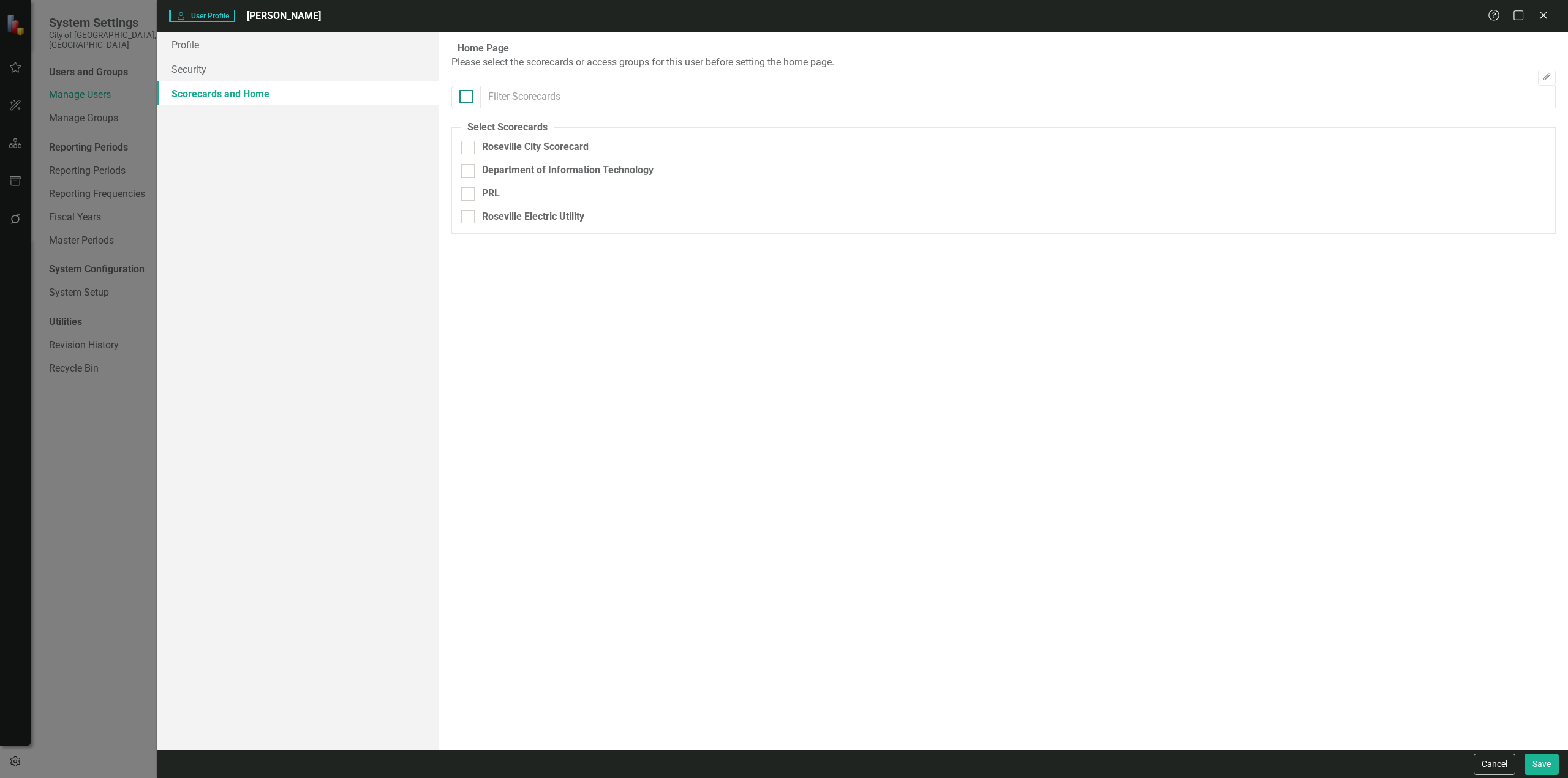
click at [465, 103] on div at bounding box center [466, 97] width 14 height 14
click at [465, 98] on input "checkbox" at bounding box center [463, 93] width 8 height 8
checkbox input "true"
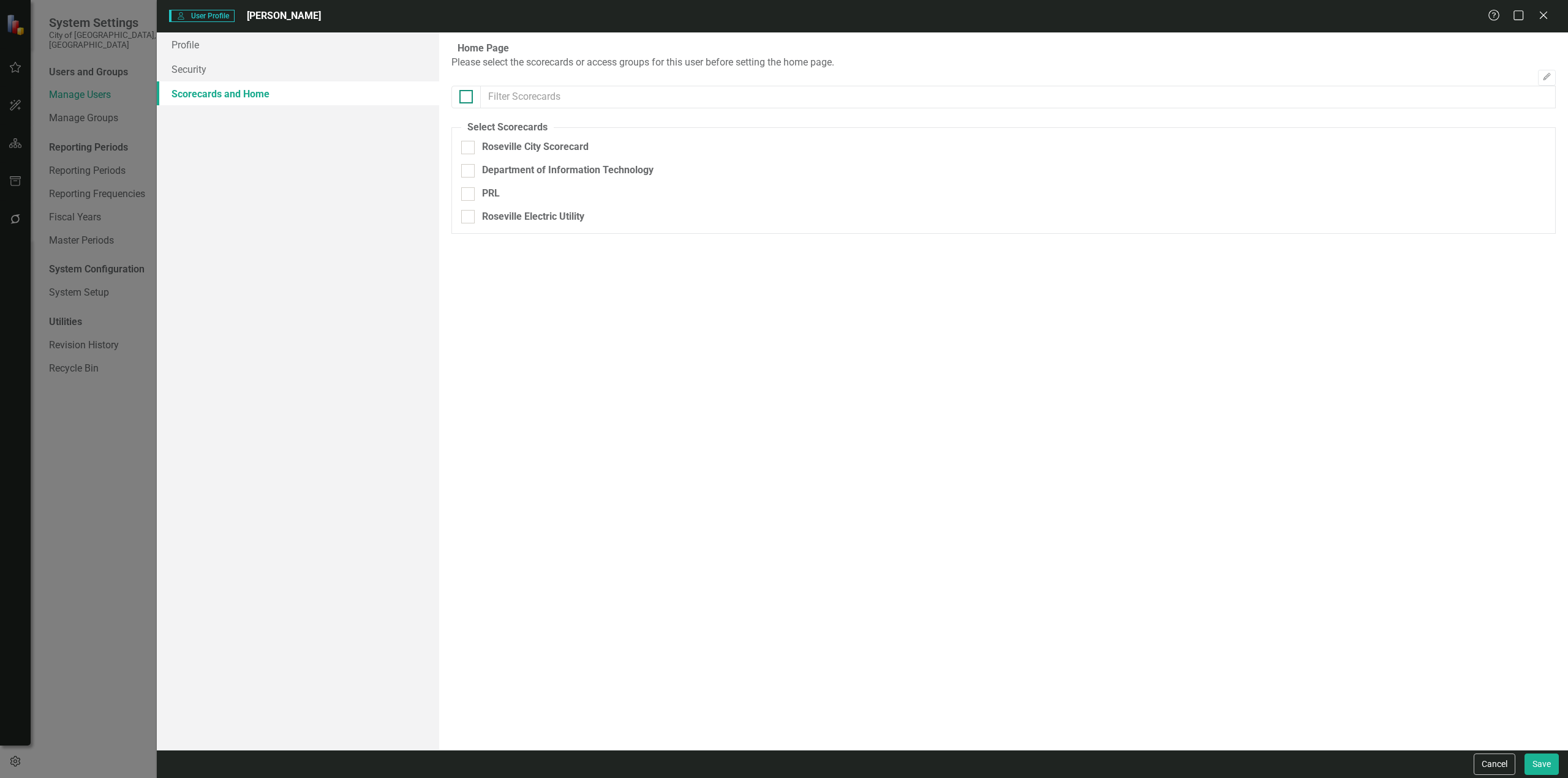
checkbox input "true"
click at [940, 425] on button "Save" at bounding box center [1542, 764] width 34 height 22
